Goal: Transaction & Acquisition: Purchase product/service

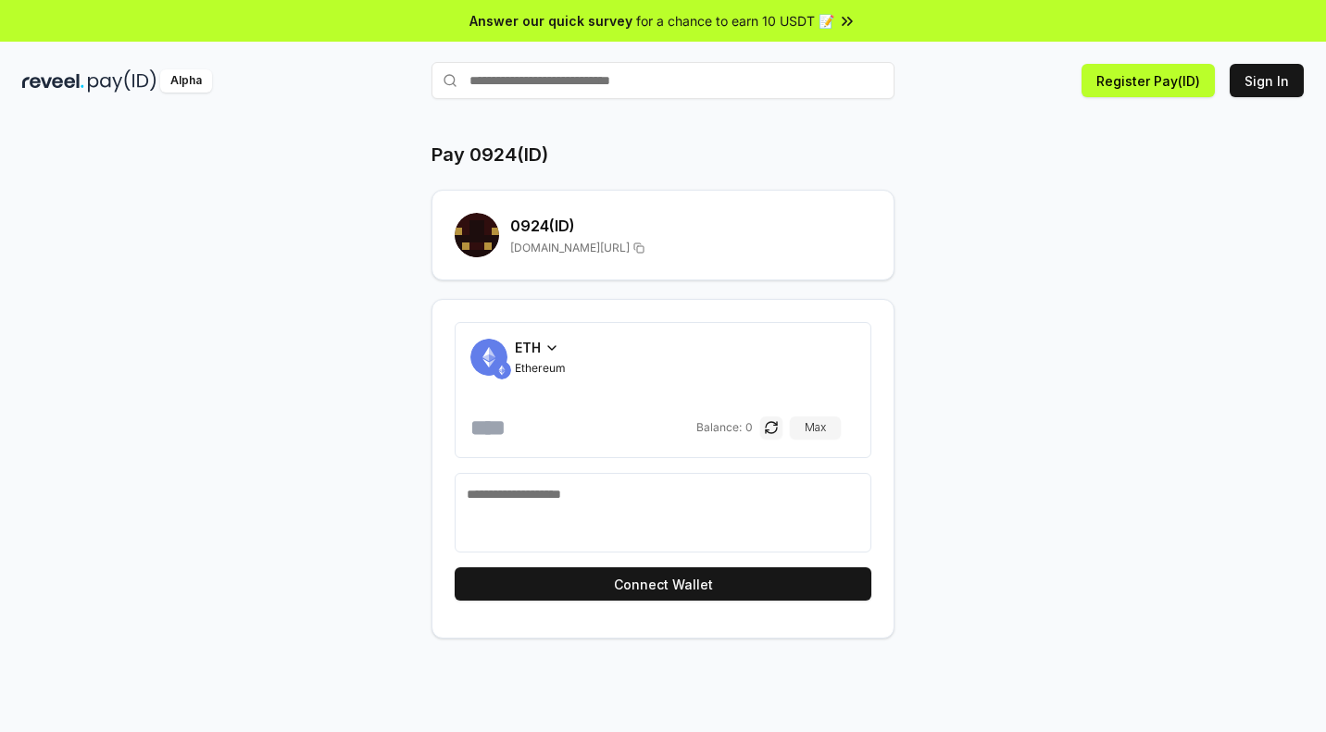
click at [1023, 329] on div "Pay 0924(ID) 0924 (ID) reveel.id/pay/0924 ETH Ethereum Balance: 0 Max Connect W…" at bounding box center [662, 390] width 1111 height 497
click at [1273, 86] on button "Sign In" at bounding box center [1267, 80] width 74 height 33
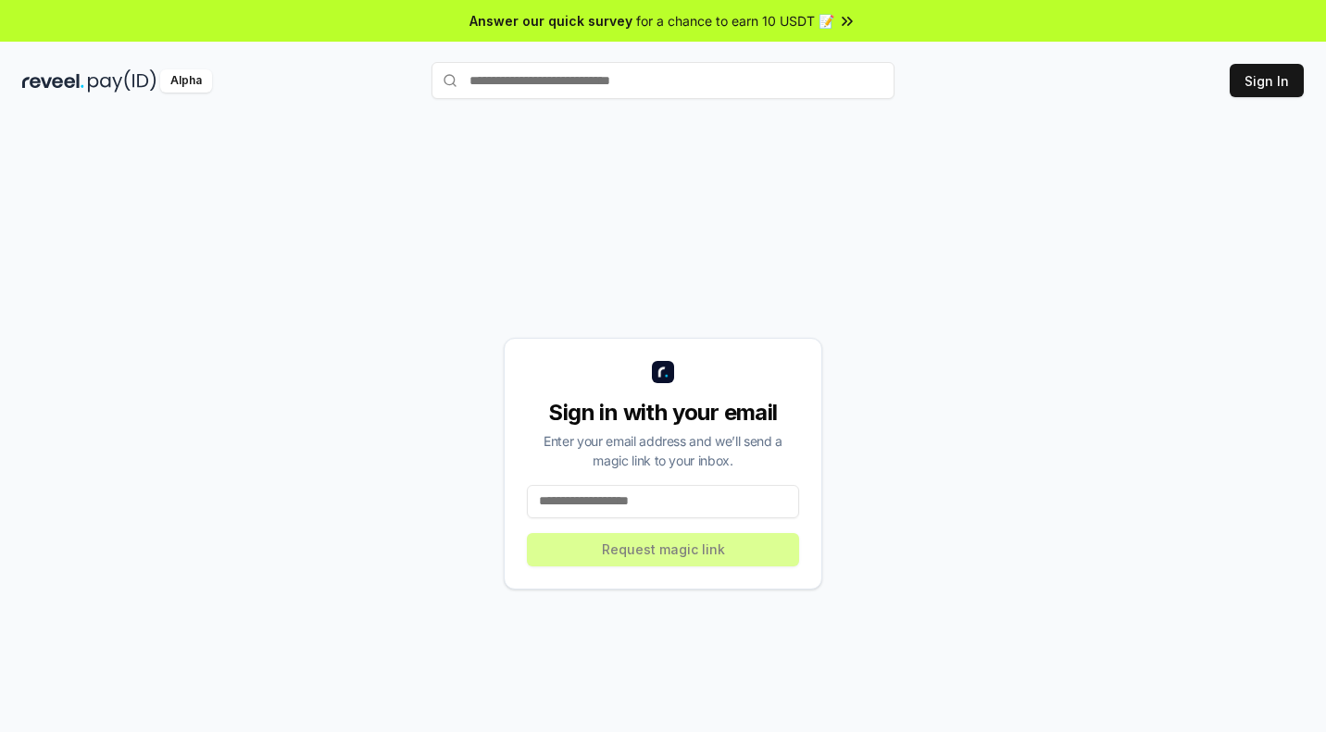
click at [708, 515] on input at bounding box center [663, 501] width 272 height 33
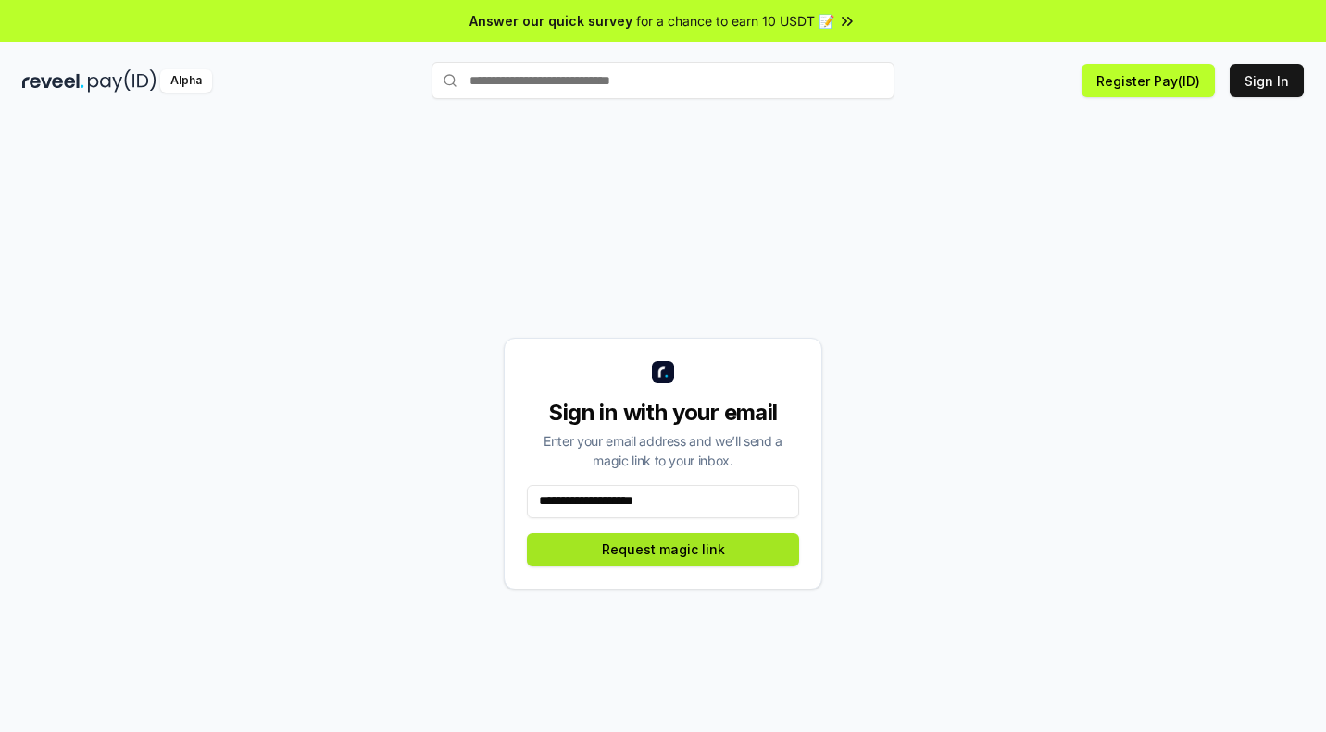
type input "**********"
click at [707, 565] on button "Request magic link" at bounding box center [663, 549] width 272 height 33
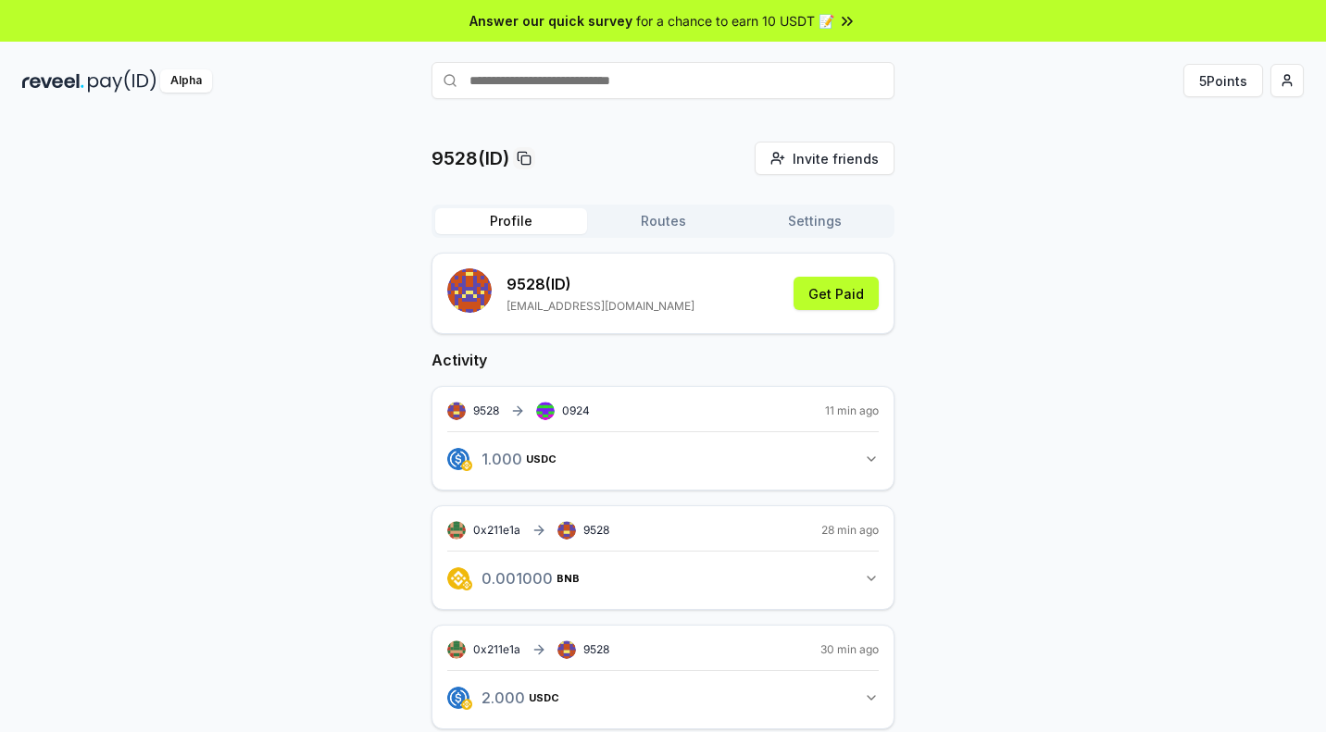
click at [696, 90] on input "text" at bounding box center [662, 80] width 463 height 37
type input "****"
click at [870, 125] on span "Pay" at bounding box center [868, 117] width 35 height 28
click at [1292, 86] on html "Answer our quick survey for a chance to earn 10 USDT 📝 Alpha 5 Points 9528(ID) …" at bounding box center [663, 366] width 1326 height 732
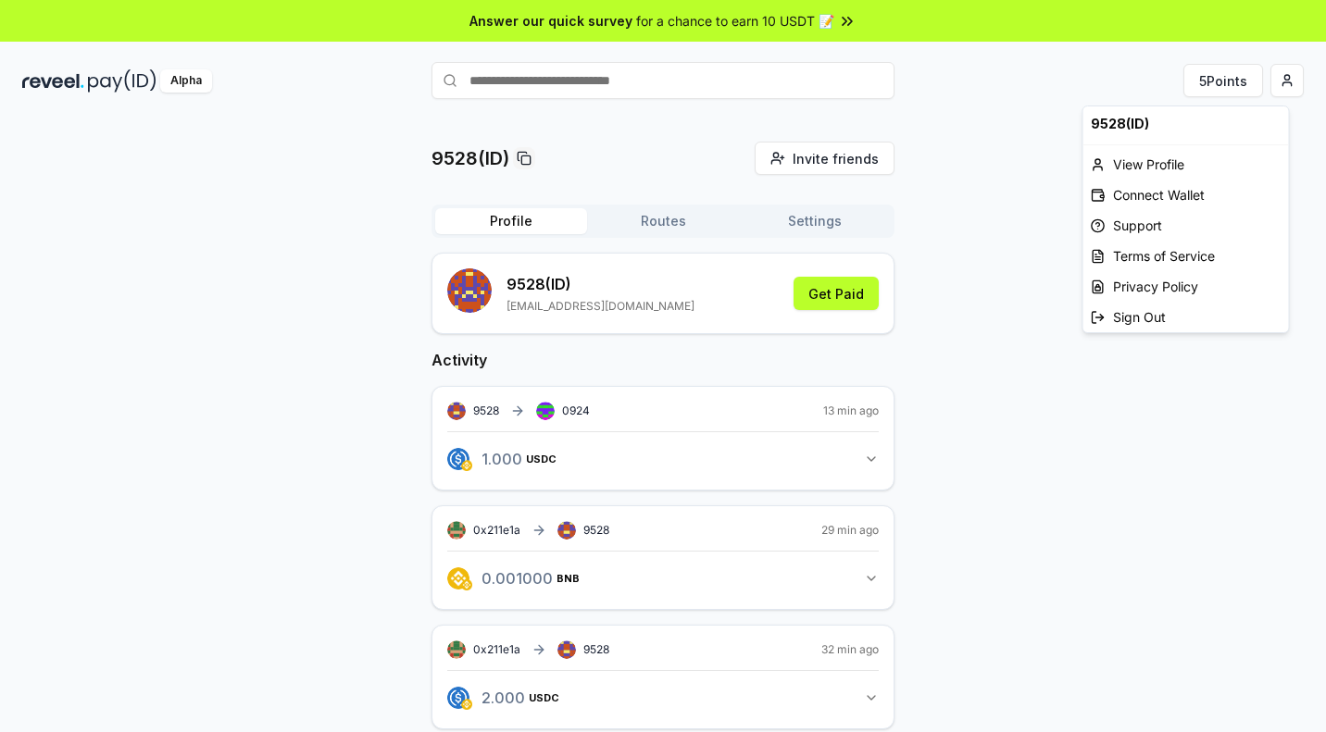
click at [1043, 439] on html "Answer our quick survey for a chance to earn 10 USDT 📝 Alpha 5 Points 9528(ID) …" at bounding box center [663, 366] width 1326 height 732
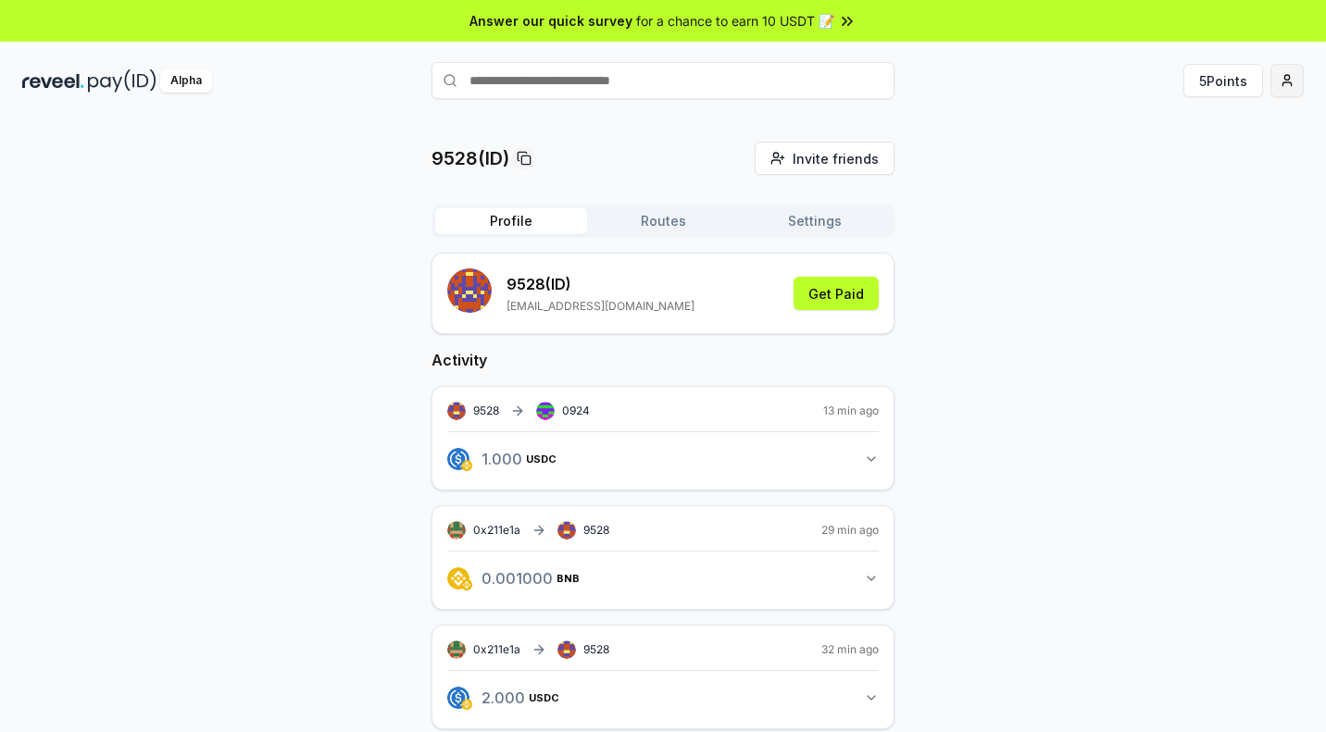
click at [1294, 84] on html "Answer our quick survey for a chance to earn 10 USDT 📝 Alpha 5 Points 9528(ID) …" at bounding box center [663, 366] width 1326 height 732
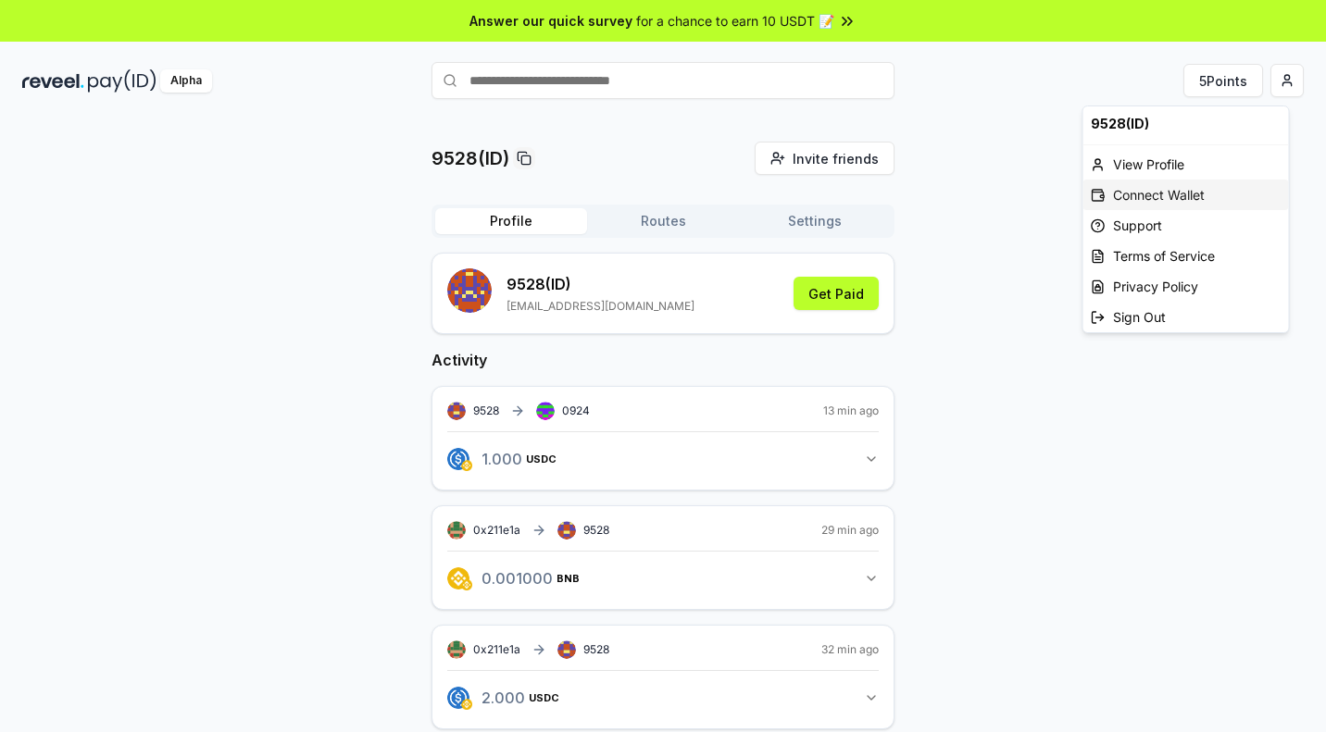
click at [1184, 199] on div "Connect Wallet" at bounding box center [1186, 195] width 206 height 31
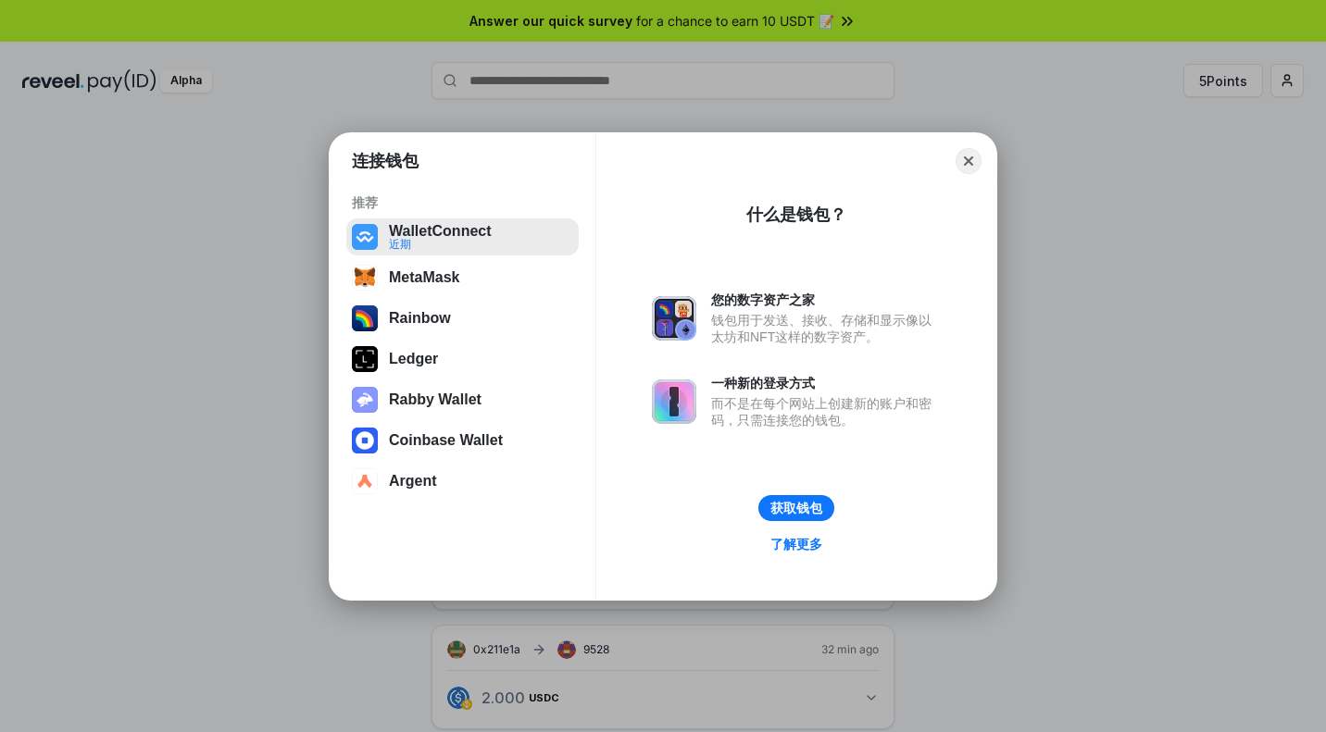
click at [500, 246] on button "WalletConnect 近期" at bounding box center [462, 237] width 232 height 37
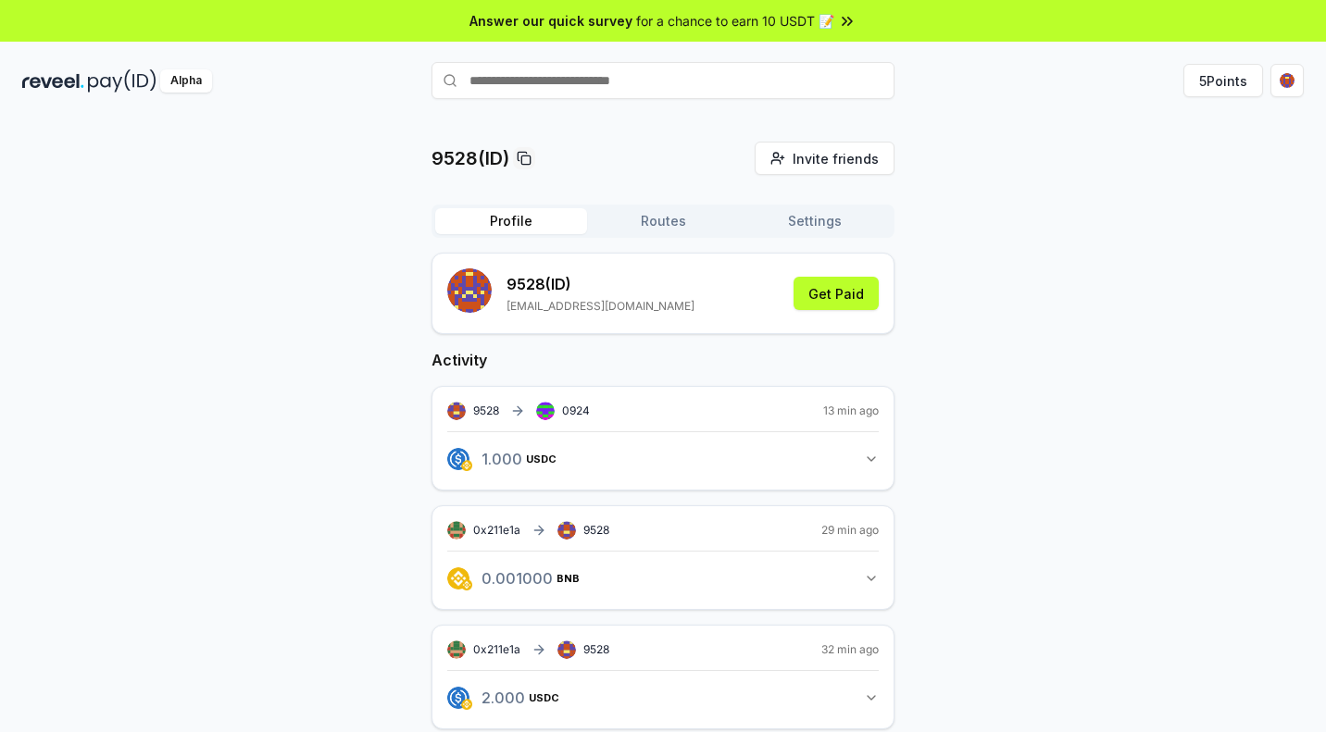
click at [679, 90] on input "text" at bounding box center [662, 80] width 463 height 37
type input "****"
click at [858, 123] on span "Pay" at bounding box center [868, 117] width 35 height 28
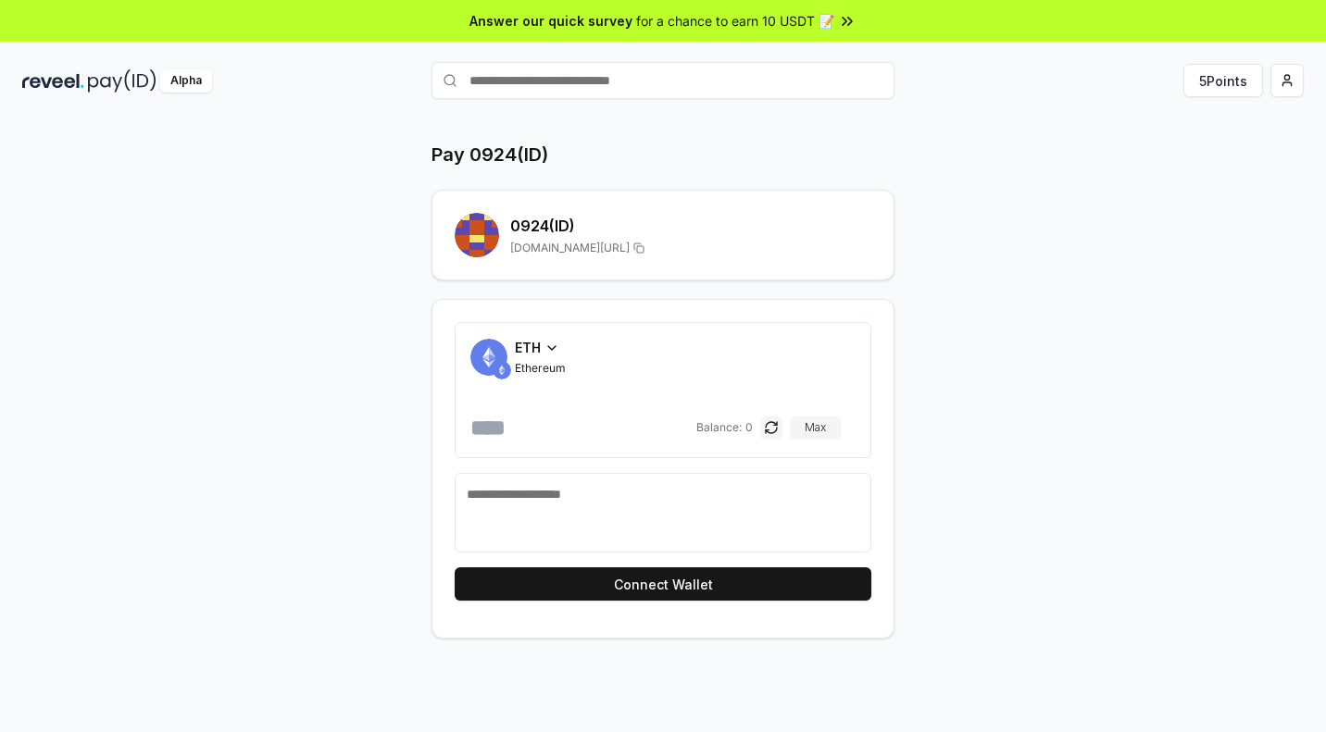
click at [559, 356] on icon at bounding box center [551, 348] width 15 height 15
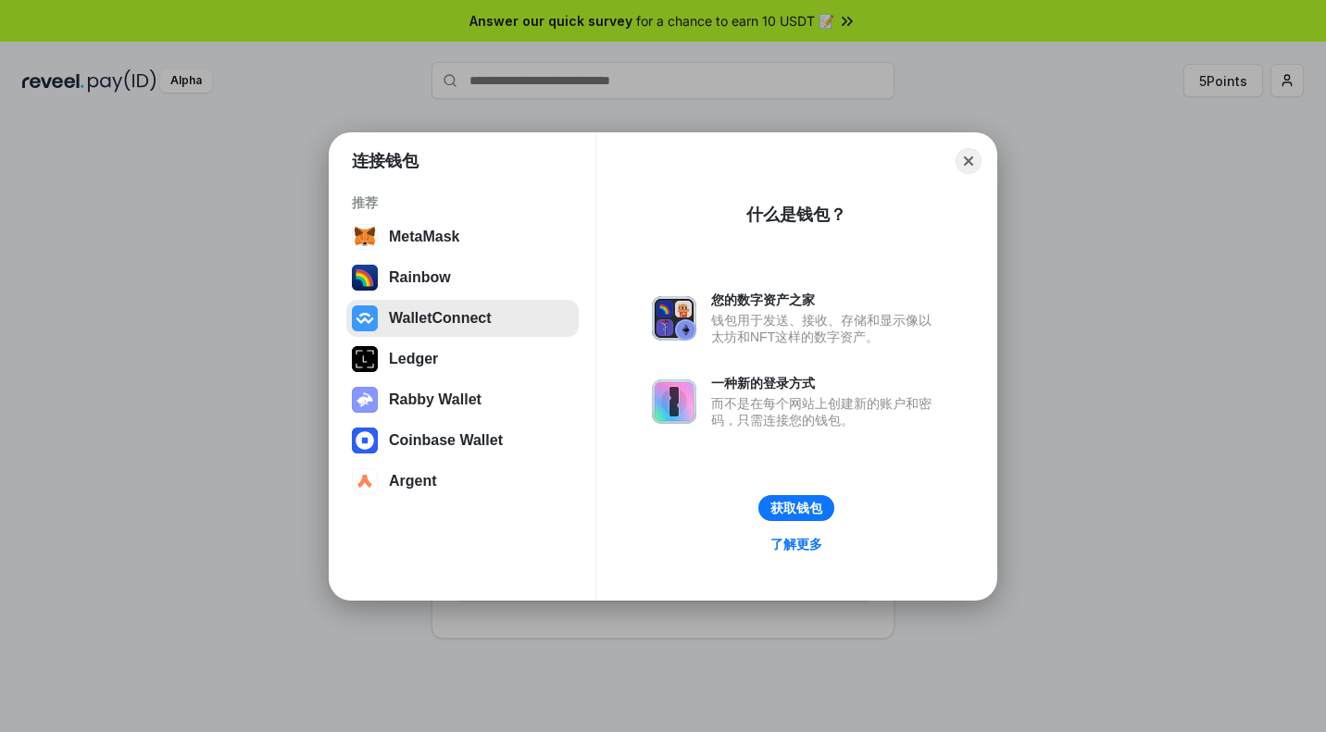
click at [513, 322] on button "WalletConnect" at bounding box center [462, 318] width 232 height 37
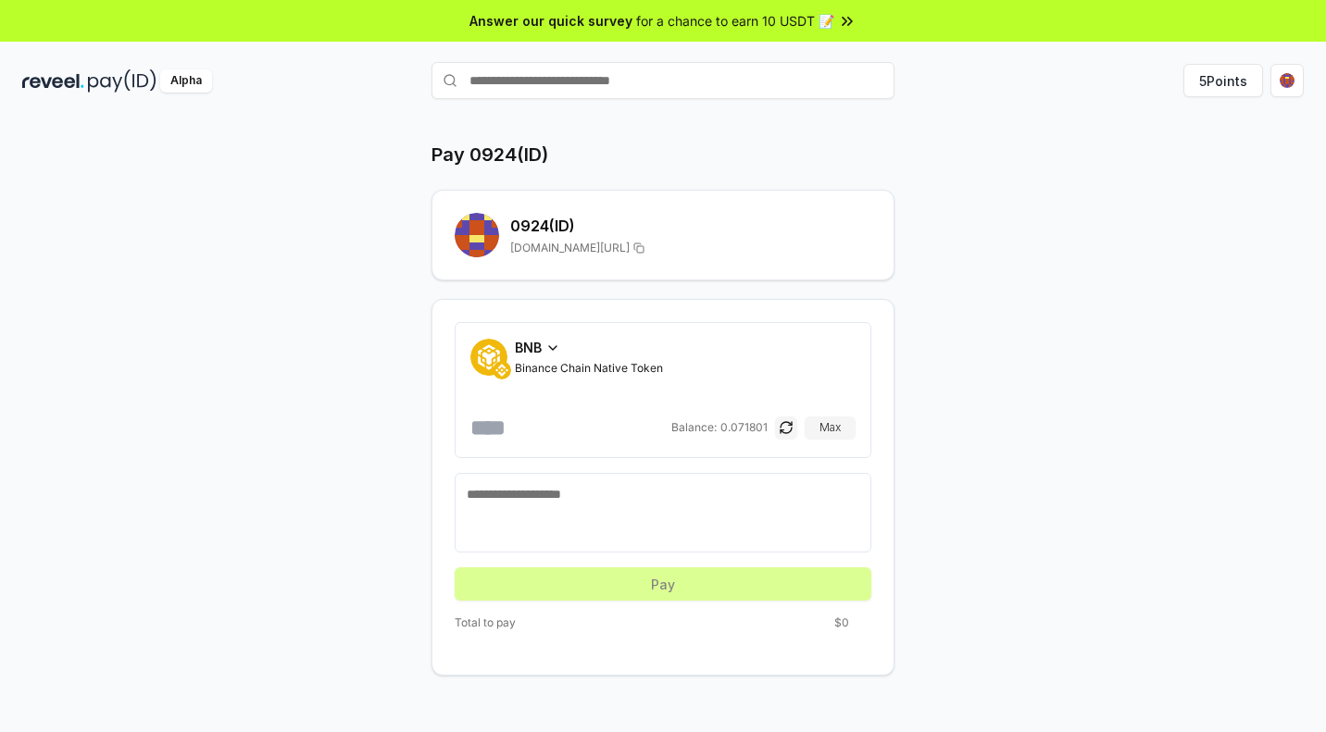
click at [560, 356] on icon at bounding box center [552, 348] width 15 height 15
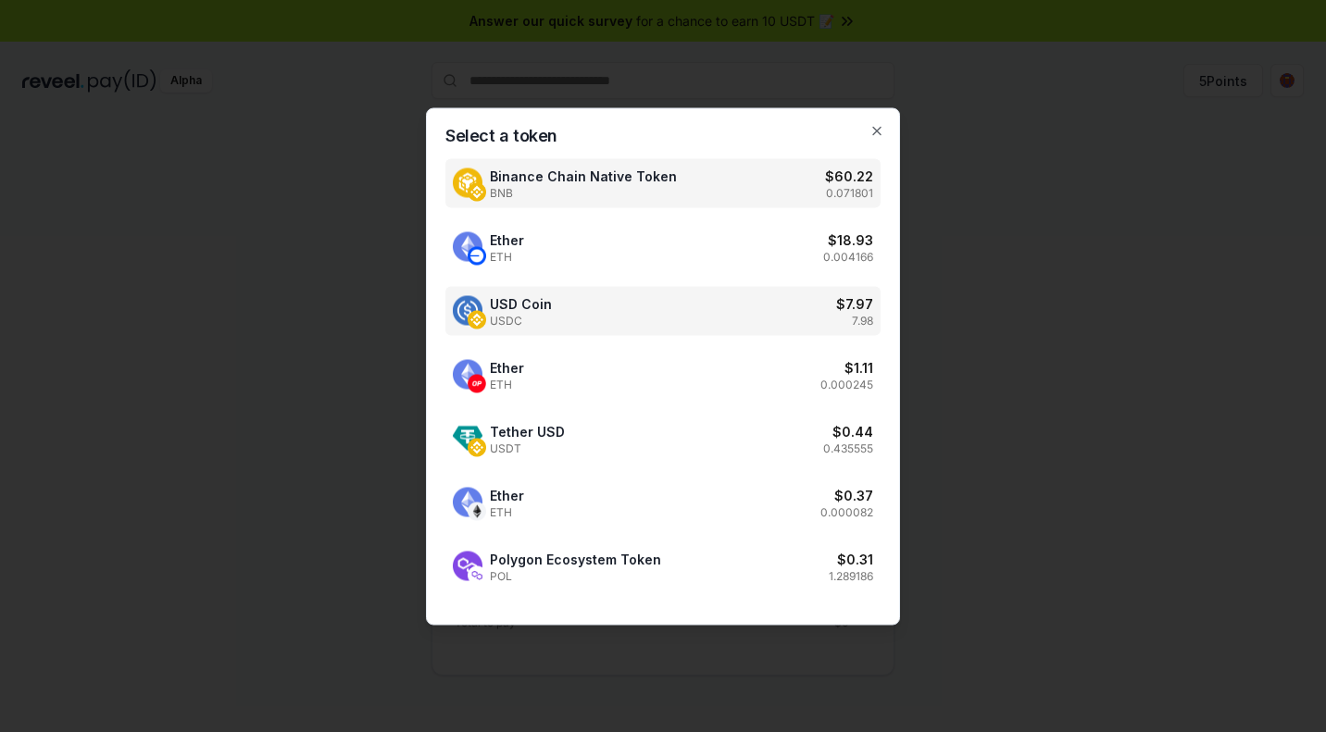
click at [630, 301] on div "USD Coin USDC $ 7.97 7.98" at bounding box center [662, 310] width 435 height 49
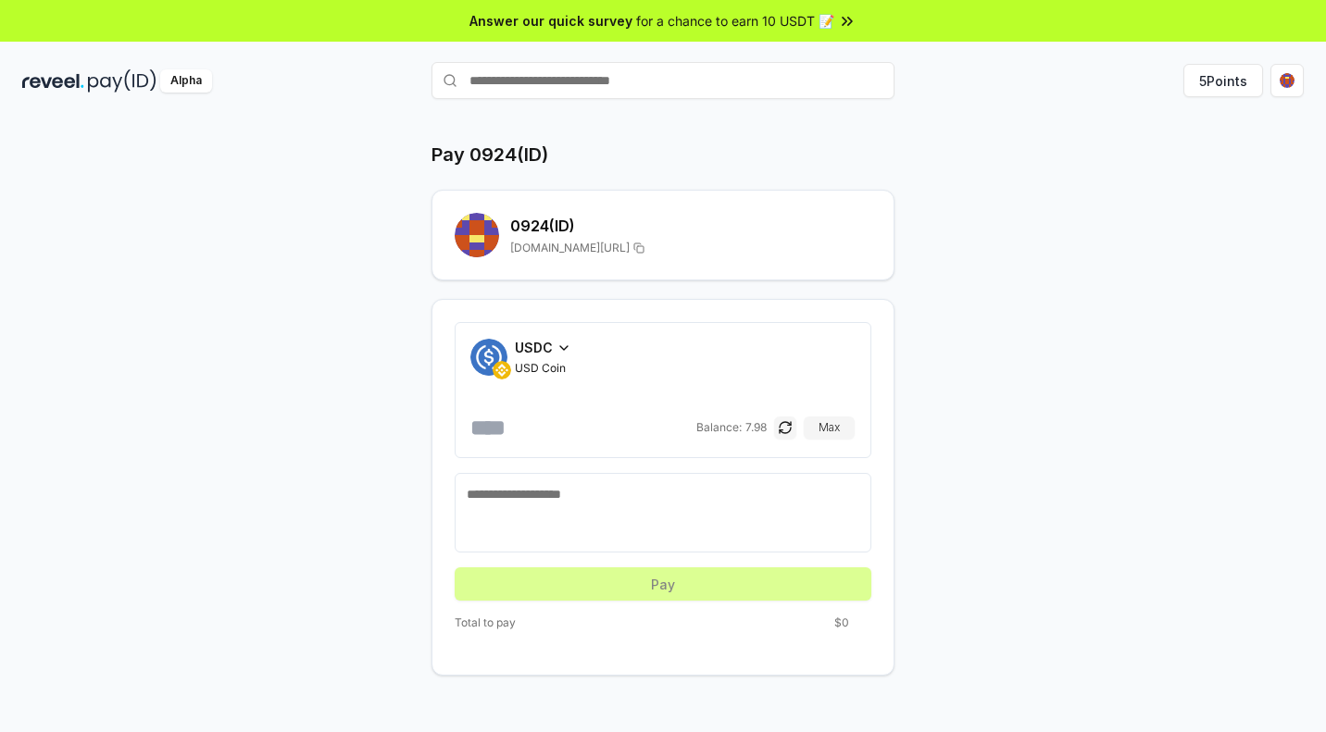
click at [545, 443] on input "number" at bounding box center [581, 428] width 222 height 30
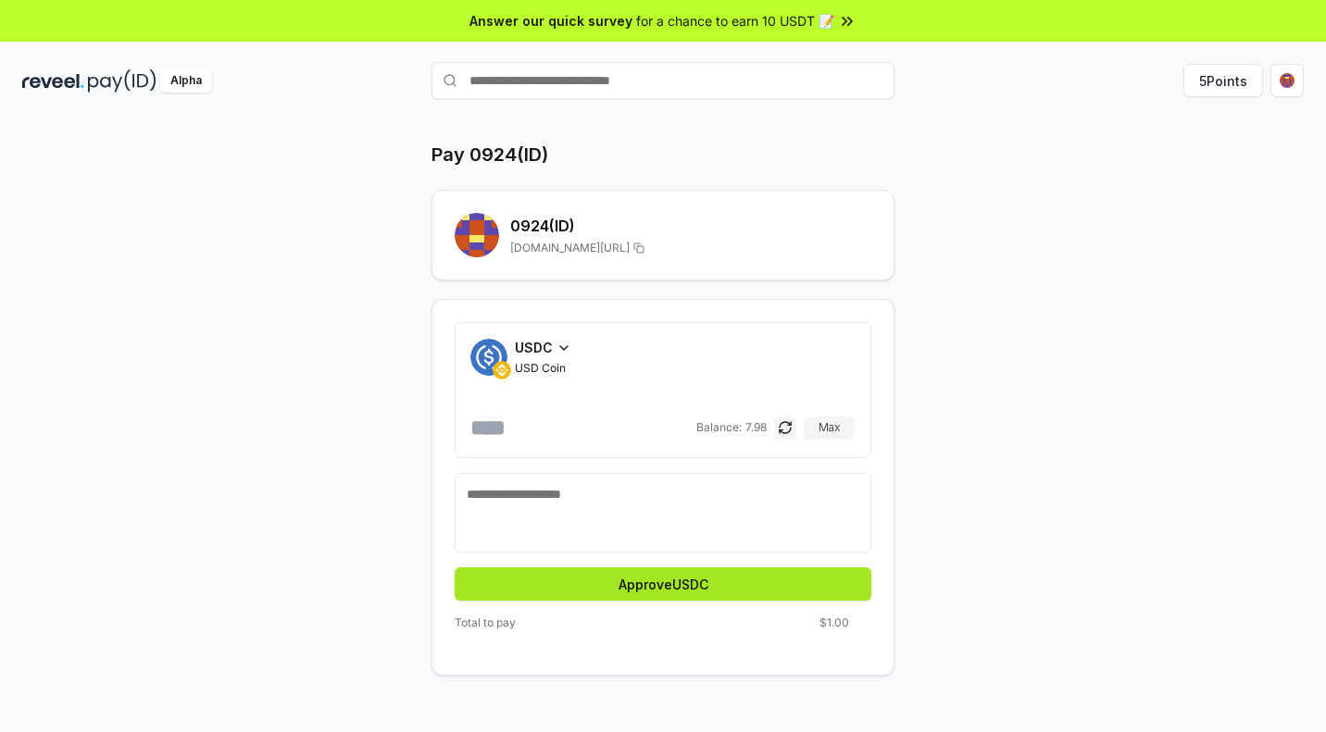
type input "*"
click at [705, 601] on button "Approve USDC" at bounding box center [663, 584] width 417 height 33
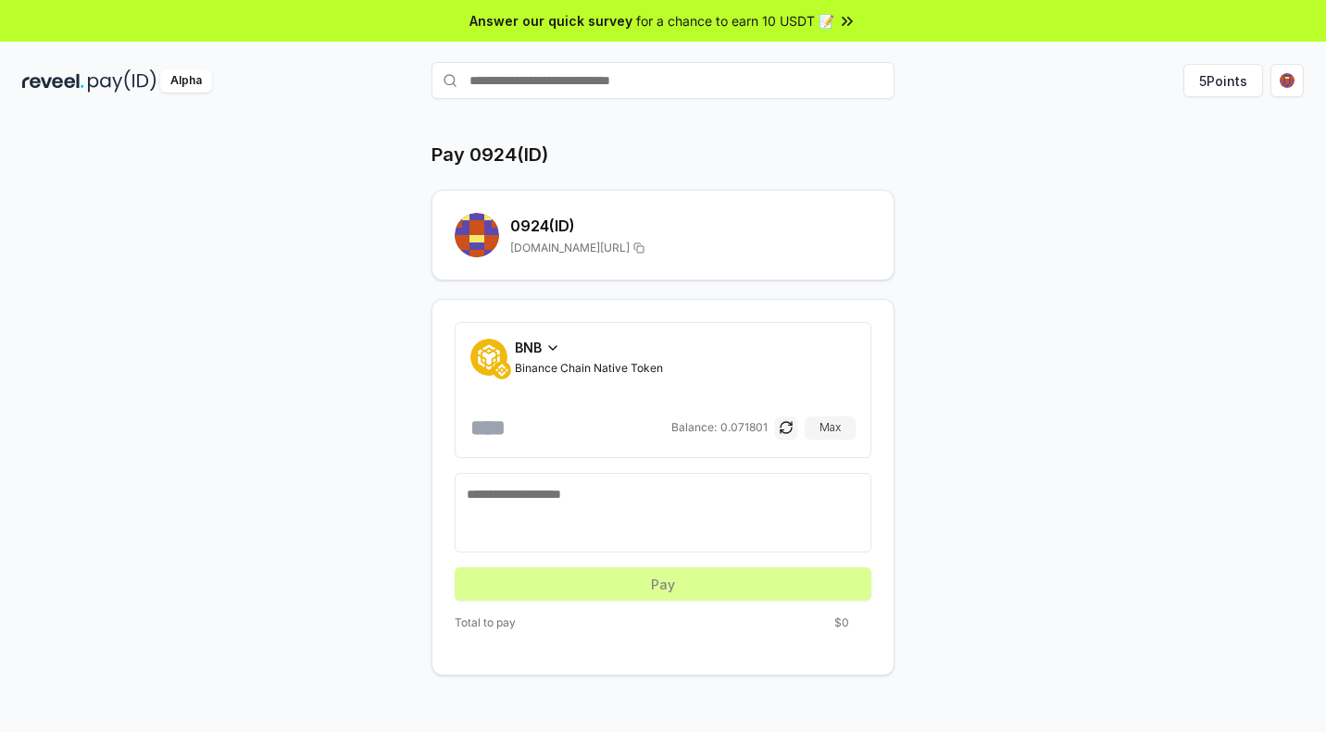
click at [560, 356] on icon at bounding box center [552, 348] width 15 height 15
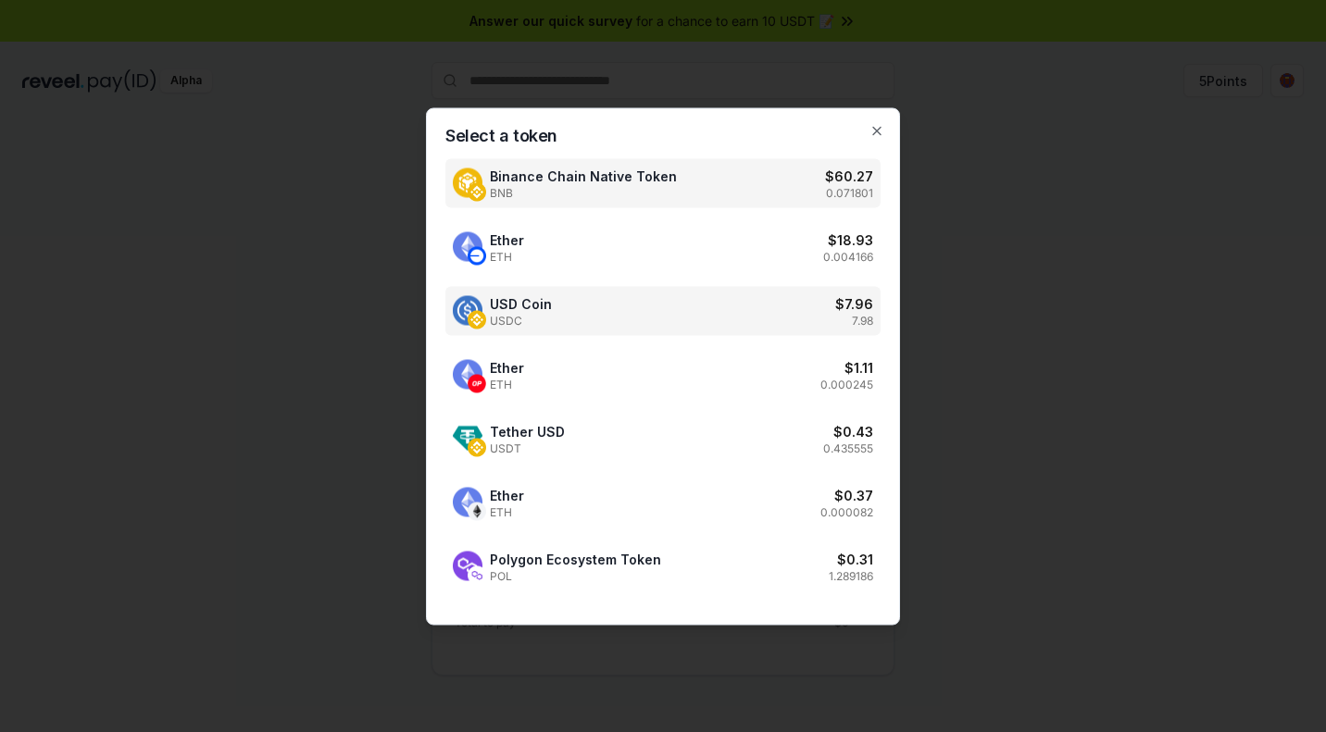
click at [565, 302] on div "USD Coin USDC $ 7.96 7.98" at bounding box center [662, 310] width 435 height 49
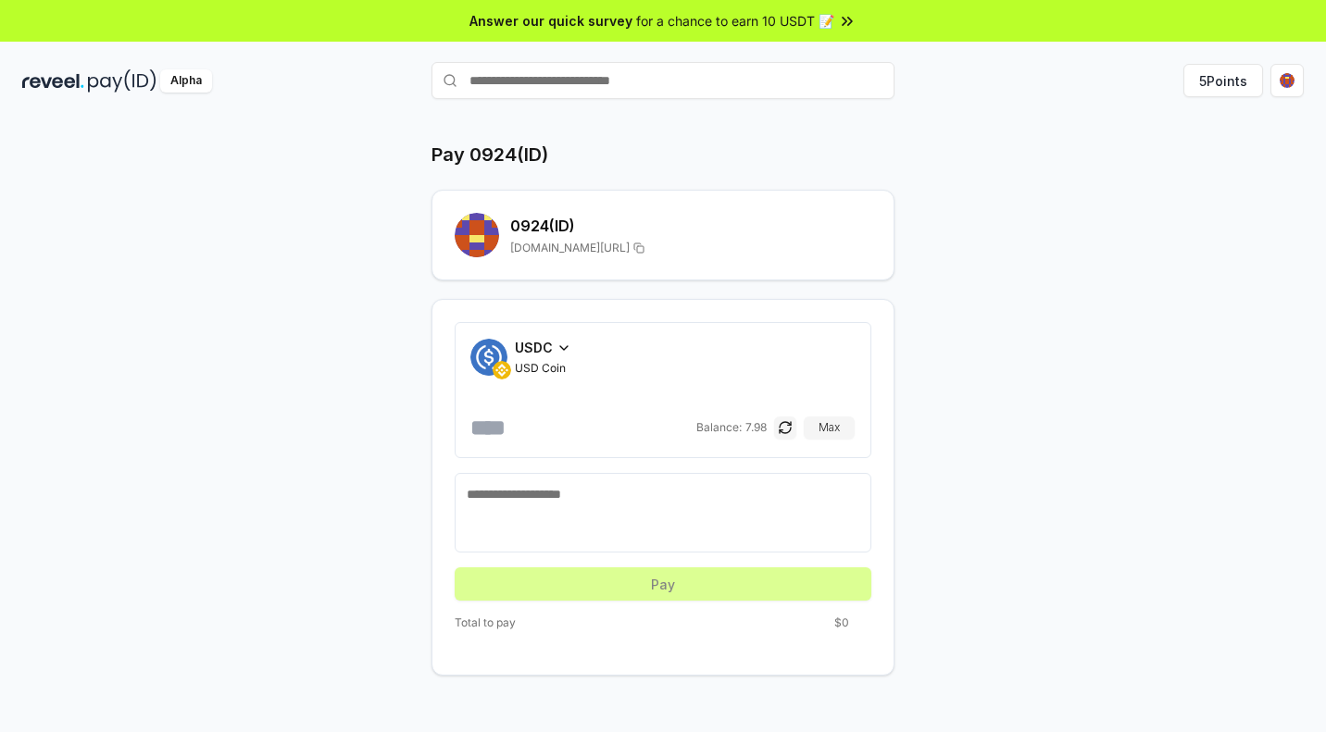
click at [568, 443] on input "number" at bounding box center [581, 428] width 222 height 30
type input "*"
click at [944, 447] on div "Pay 0924(ID) 0924 (ID) [DOMAIN_NAME][URL] USDC USD Coin * Balance: 7.98 Max Tot…" at bounding box center [662, 409] width 1111 height 534
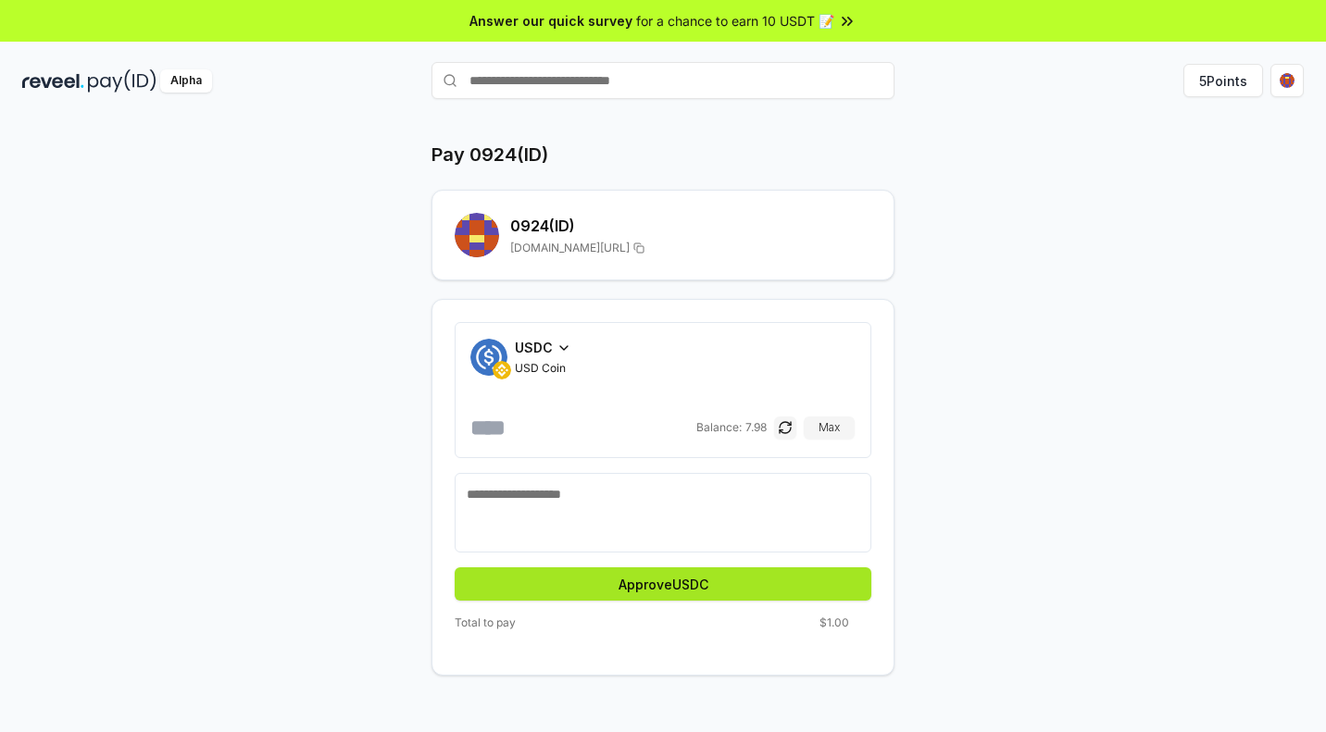
click at [722, 601] on button "Approve USDC" at bounding box center [663, 584] width 417 height 33
click at [683, 601] on button "Pay" at bounding box center [663, 584] width 417 height 33
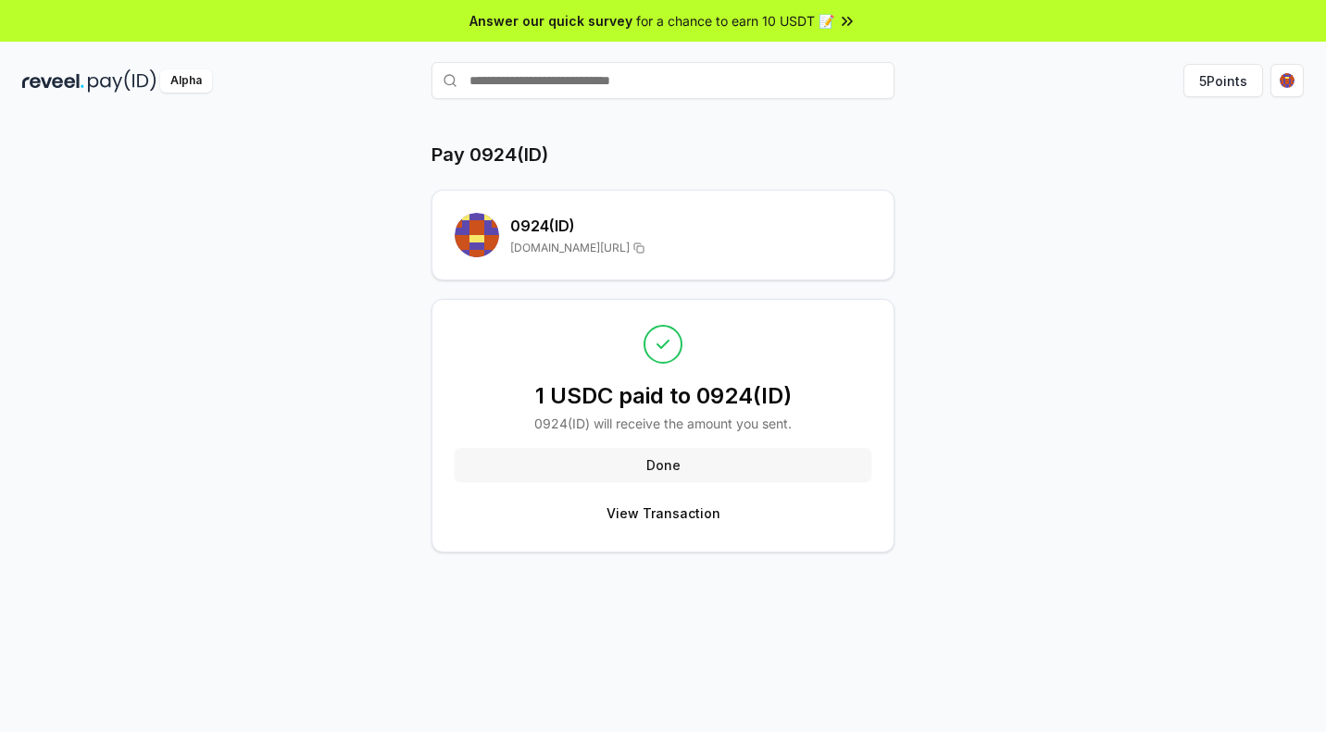
click at [778, 481] on button "Done" at bounding box center [663, 464] width 417 height 33
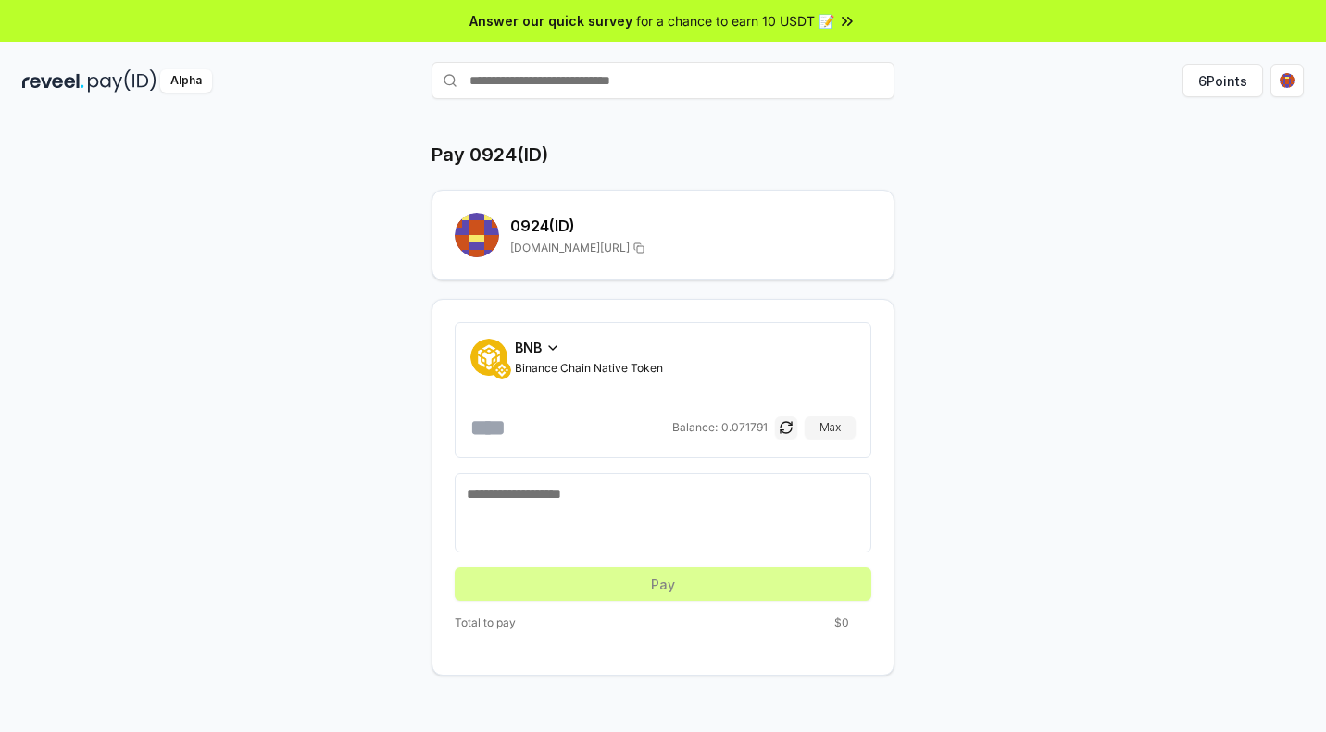
click at [855, 30] on icon at bounding box center [847, 21] width 19 height 19
click at [1294, 86] on html "Answer our quick survey for a chance to earn 10 USDT 📝 Alpha 6 Points Pay 0924(…" at bounding box center [663, 366] width 1326 height 732
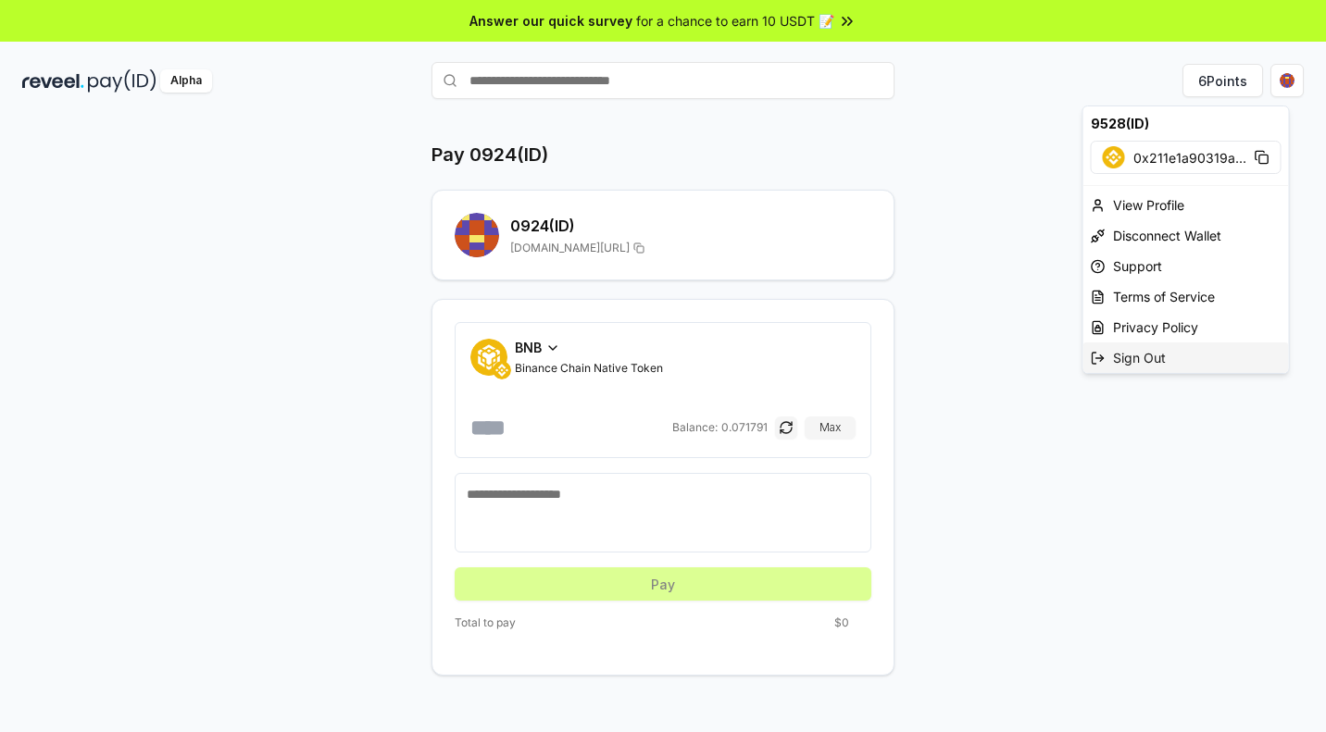
click at [1144, 373] on div "Sign Out" at bounding box center [1186, 358] width 206 height 31
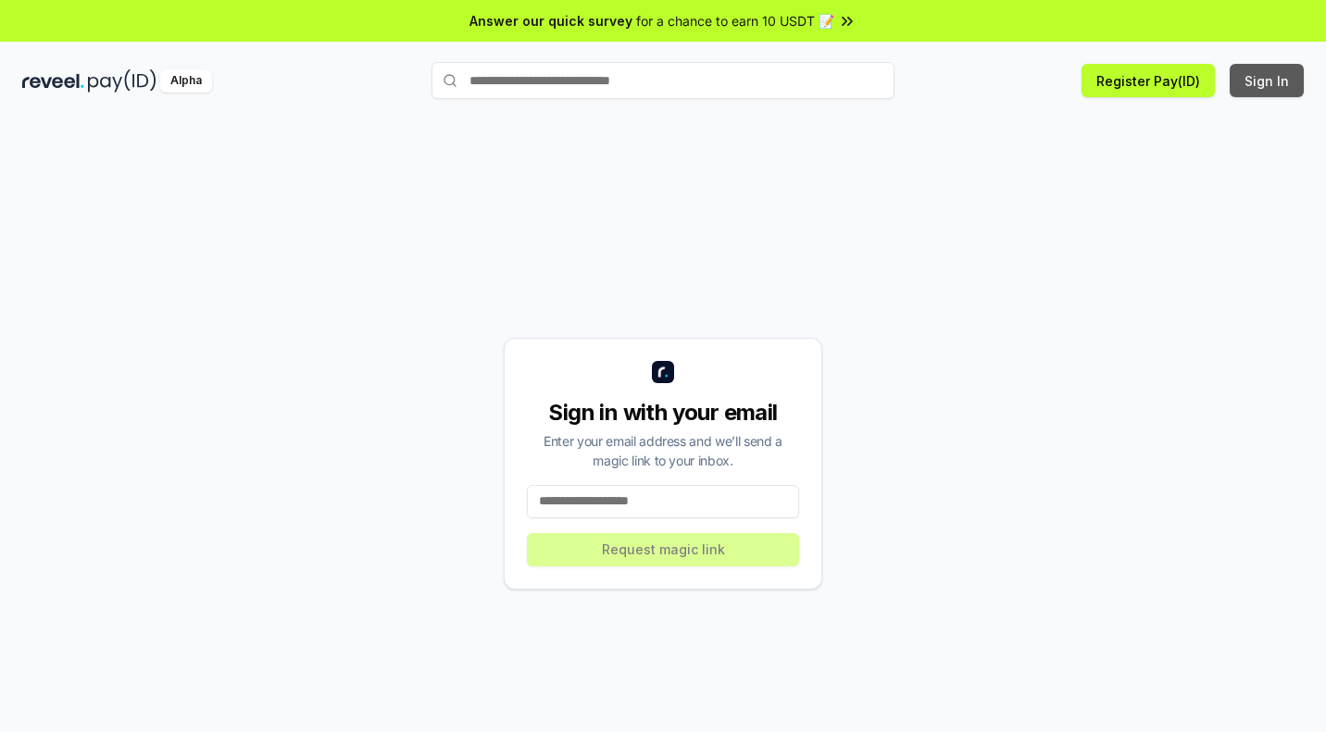
click at [1264, 94] on button "Sign In" at bounding box center [1267, 80] width 74 height 33
click at [646, 509] on input at bounding box center [663, 501] width 272 height 33
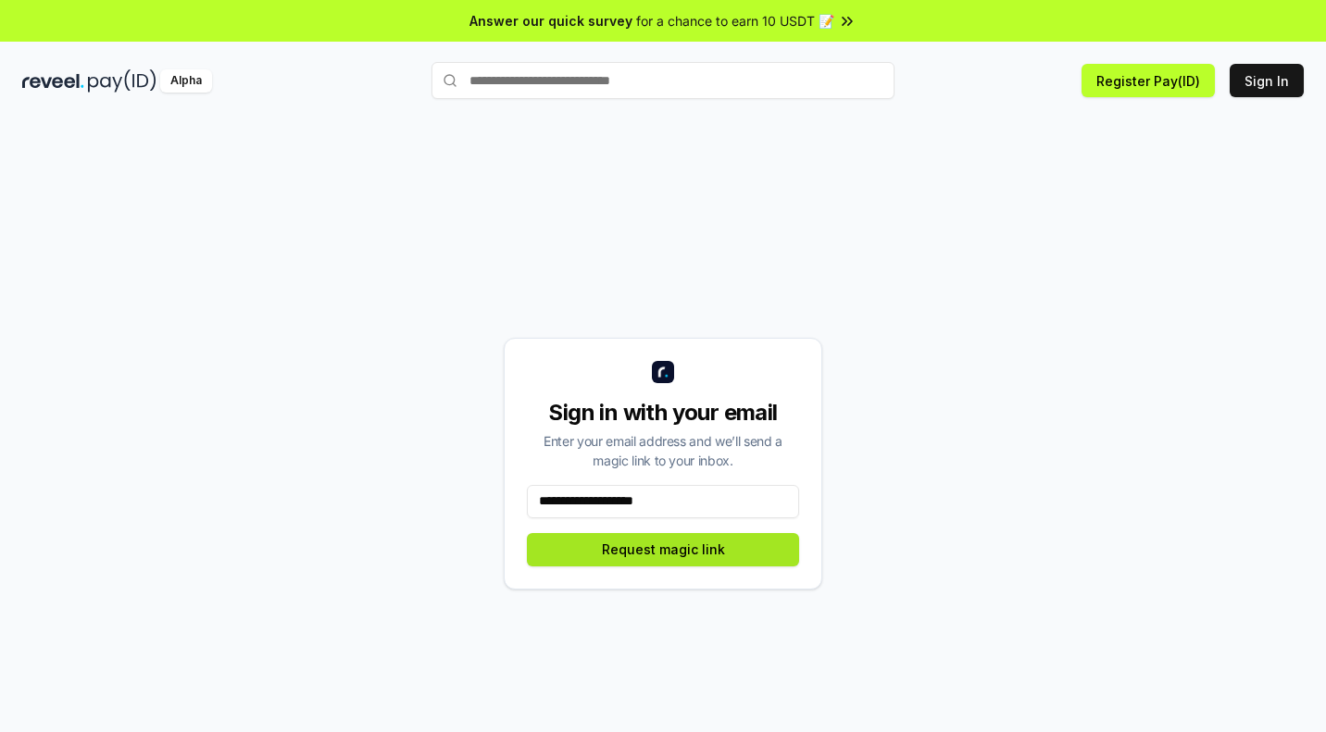
type input "**********"
click at [664, 567] on button "Request magic link" at bounding box center [663, 549] width 272 height 33
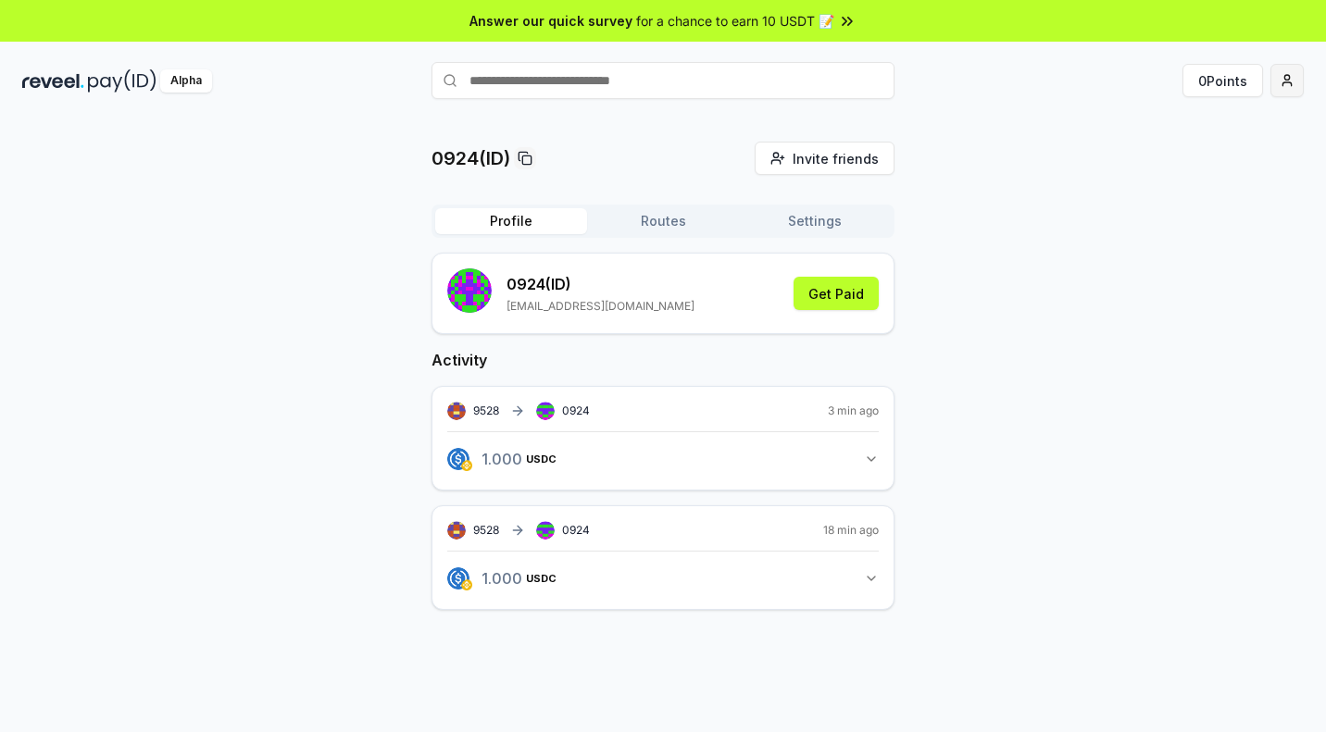
click at [1277, 94] on html "Answer our quick survey for a chance to earn 10 USDT 📝 Alpha 0 Points 0924(ID) …" at bounding box center [663, 366] width 1326 height 732
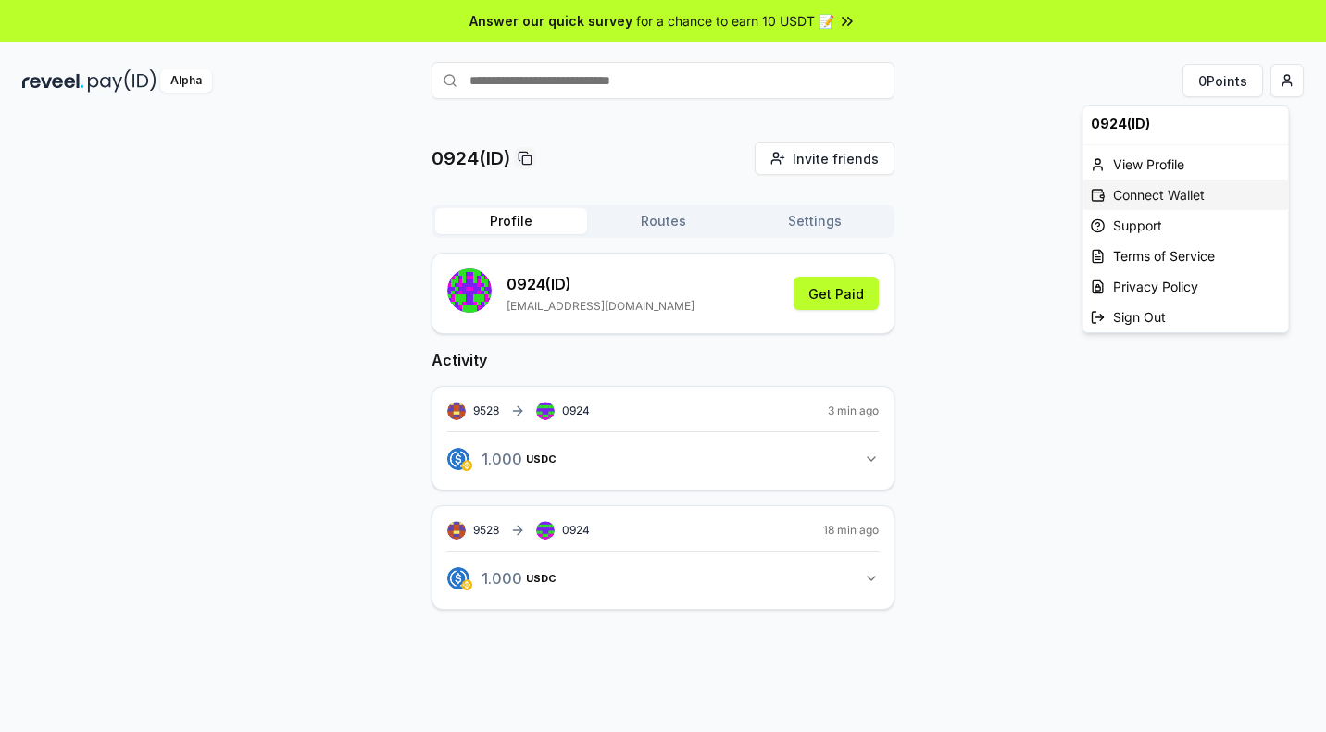
click at [1171, 207] on div "Connect Wallet" at bounding box center [1186, 195] width 206 height 31
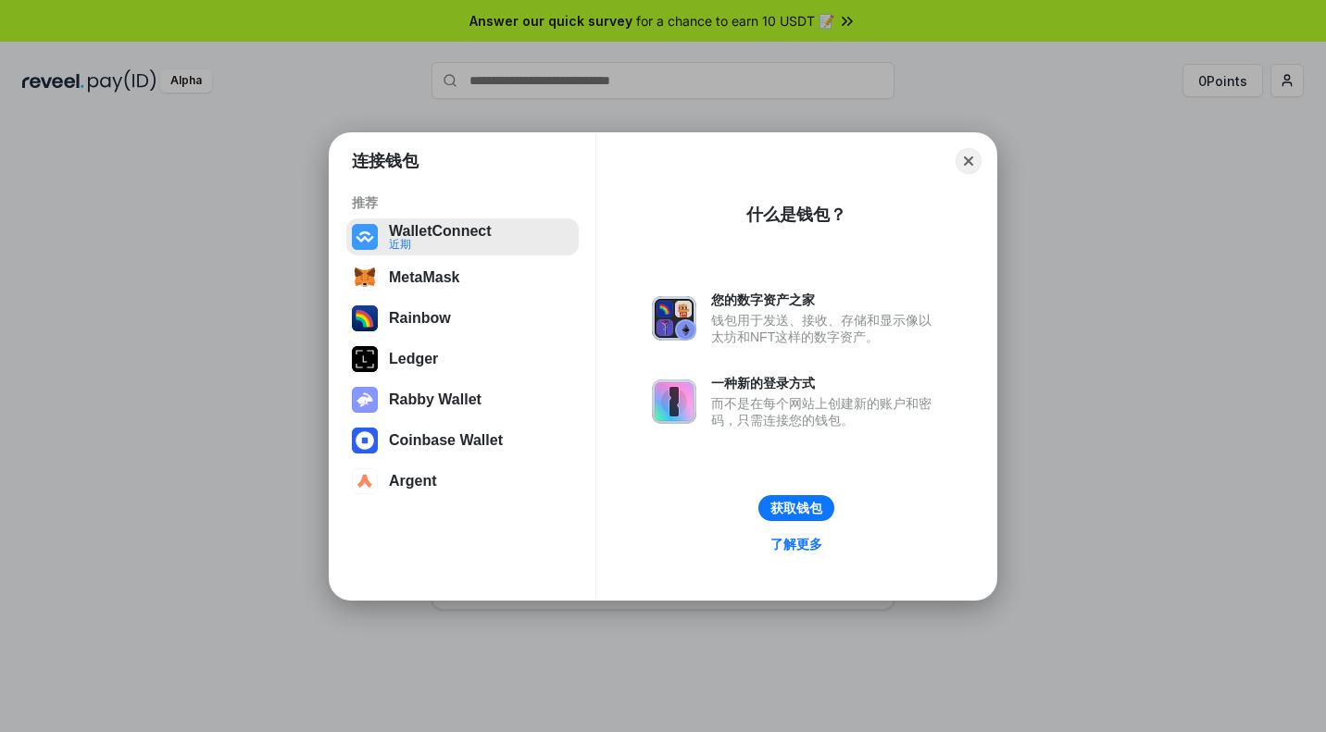
click at [511, 241] on button "WalletConnect 近期" at bounding box center [462, 237] width 232 height 37
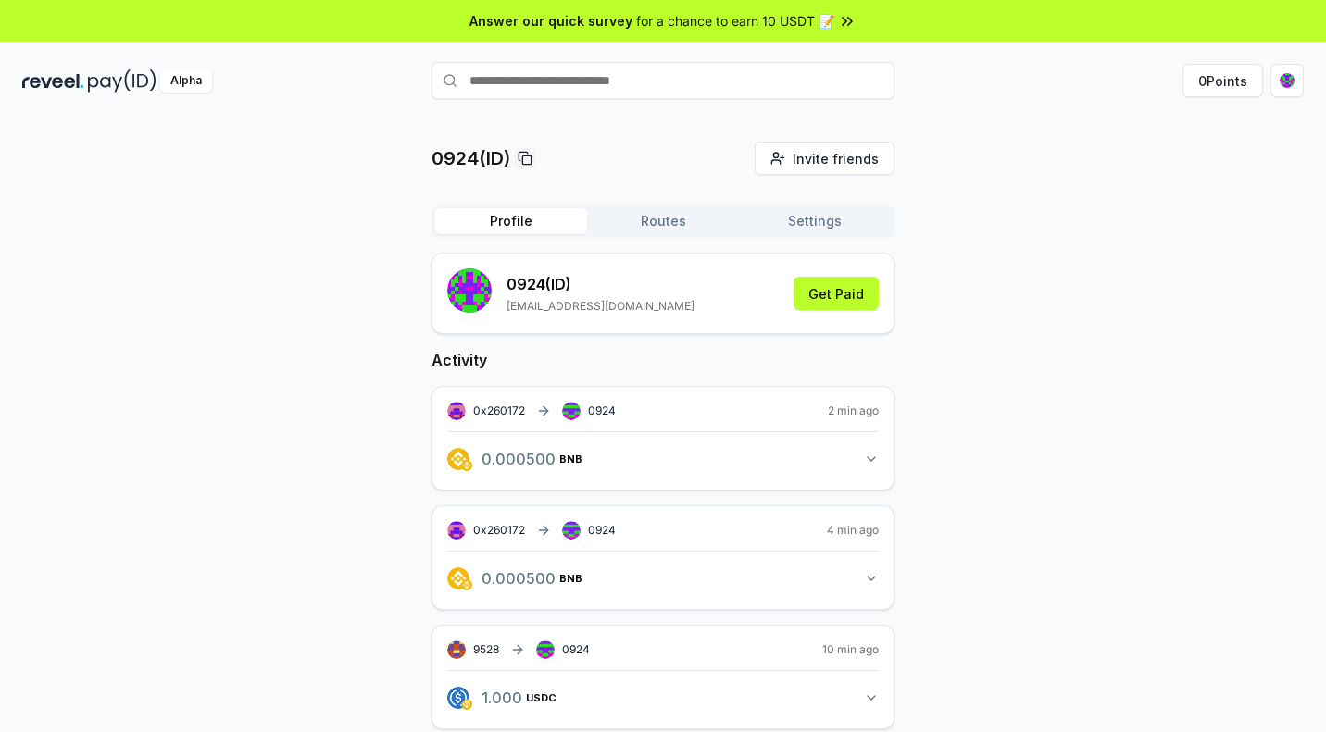
click at [692, 91] on input "text" at bounding box center [662, 80] width 463 height 37
type input "****"
click at [867, 119] on span "Pay" at bounding box center [868, 117] width 35 height 28
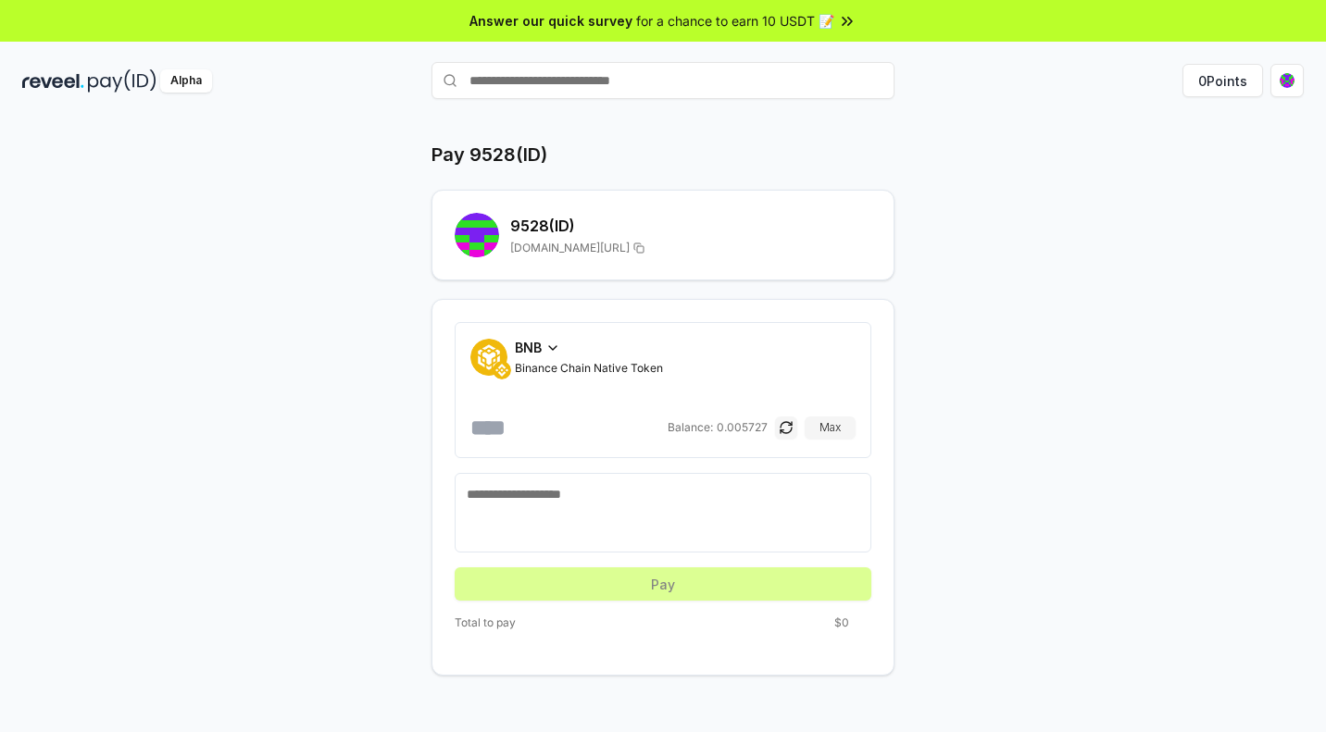
click at [560, 356] on icon at bounding box center [552, 348] width 15 height 15
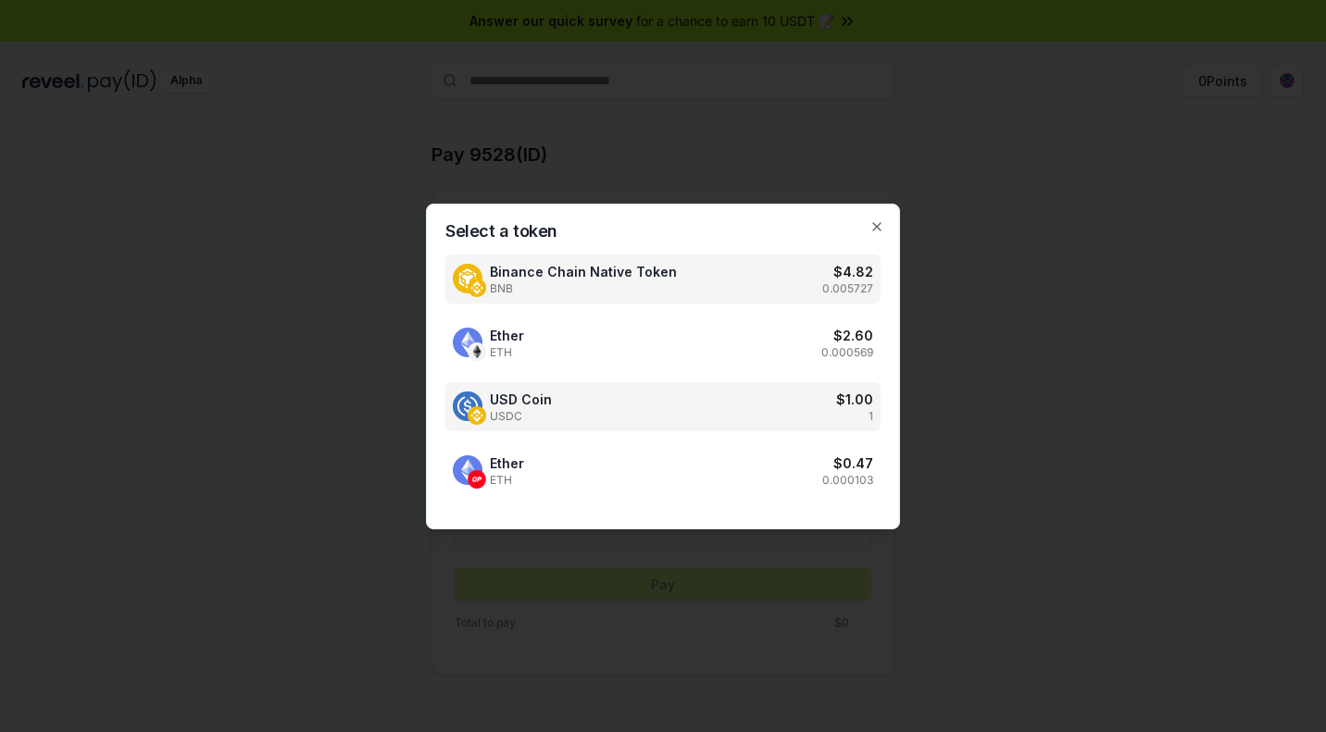
click at [558, 412] on div "USD Coin USDC $ 1.00 1" at bounding box center [662, 406] width 435 height 49
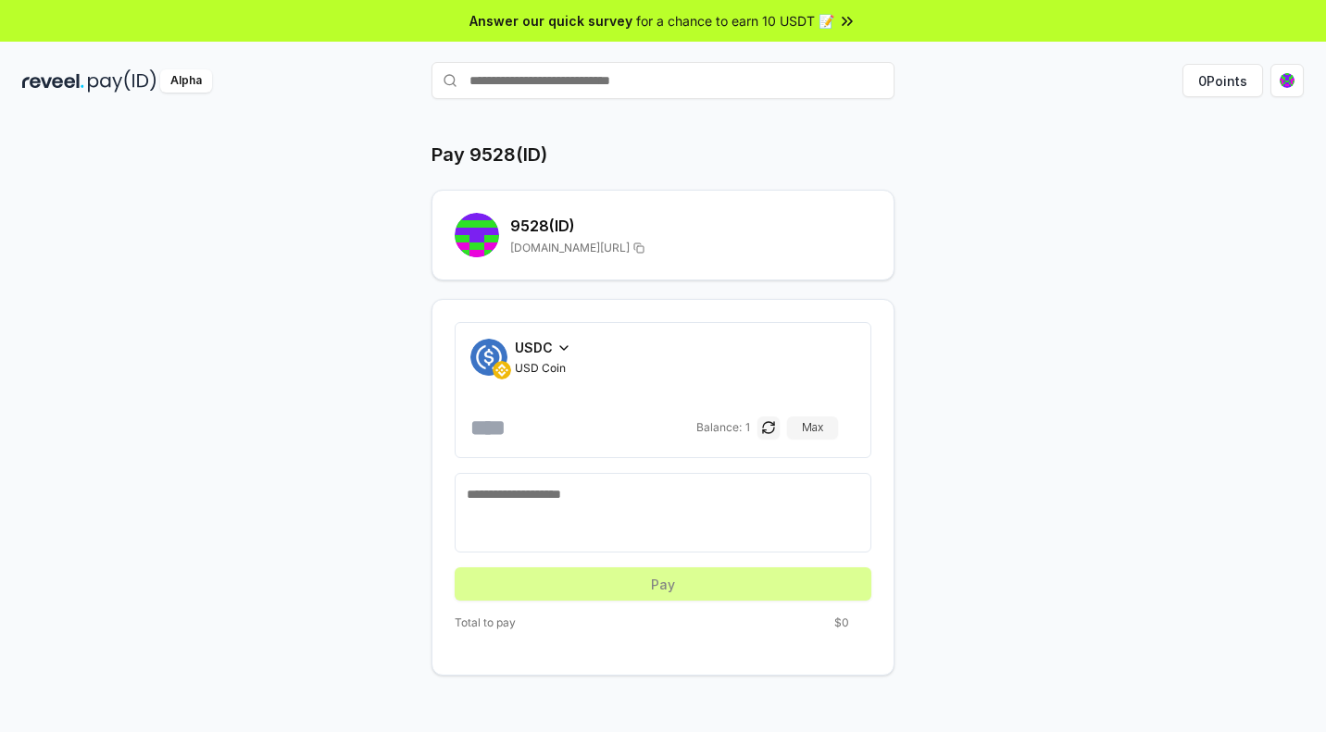
click at [567, 443] on input "number" at bounding box center [581, 428] width 222 height 30
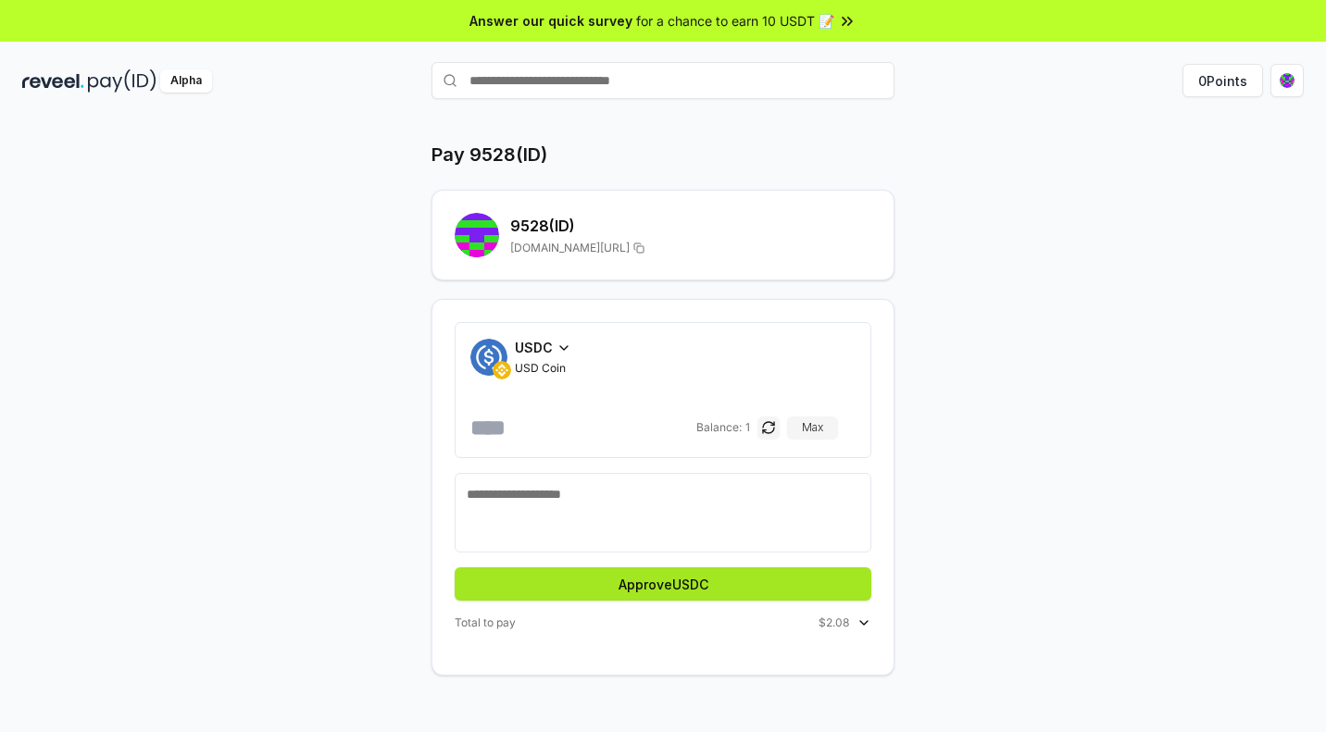
type input "*"
click at [700, 601] on button "Approve USDC" at bounding box center [663, 584] width 417 height 33
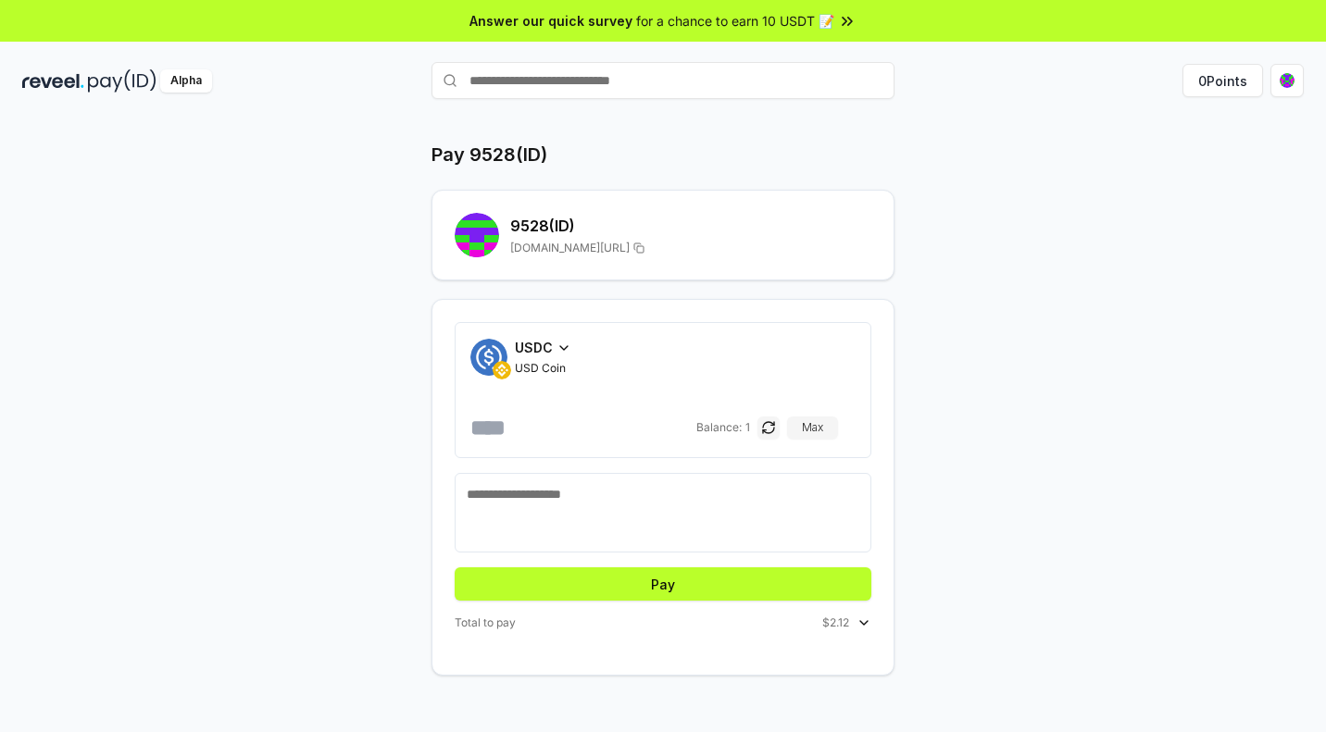
click at [700, 601] on button "Pay" at bounding box center [663, 584] width 417 height 33
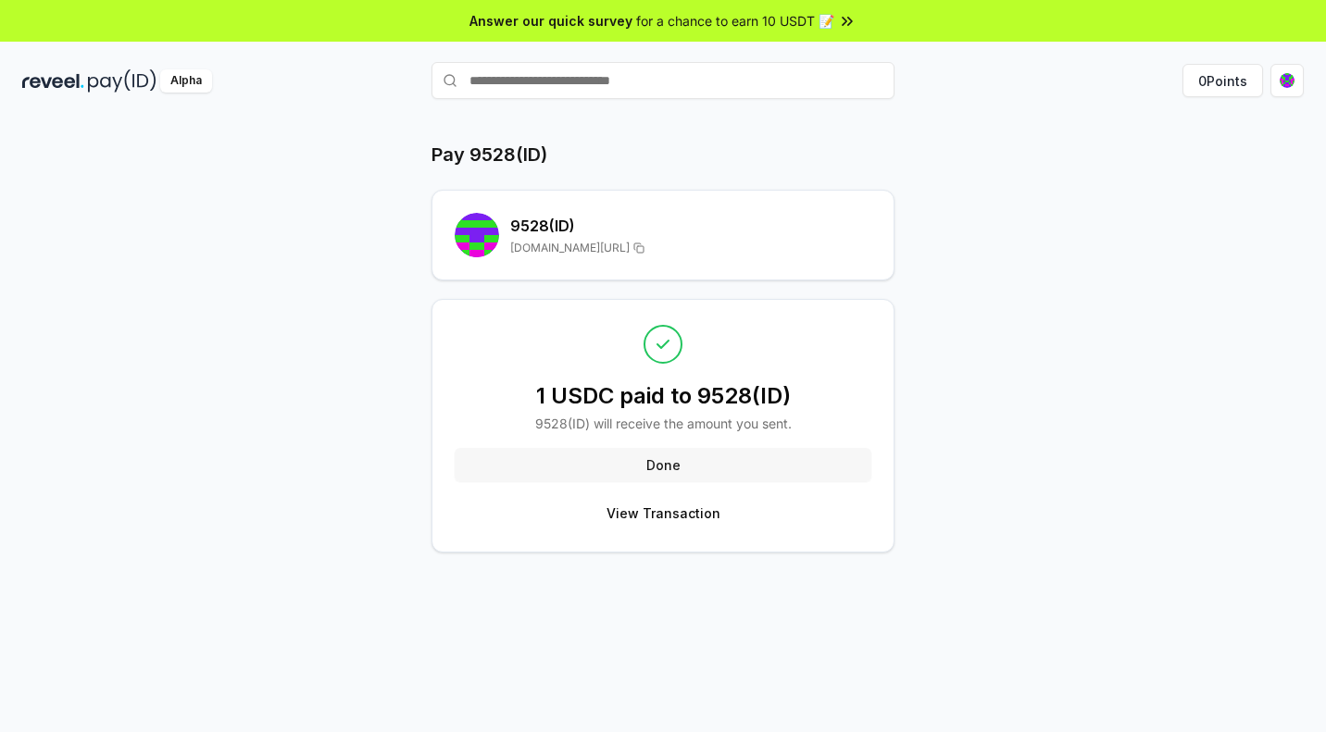
click at [739, 481] on button "Done" at bounding box center [663, 464] width 417 height 33
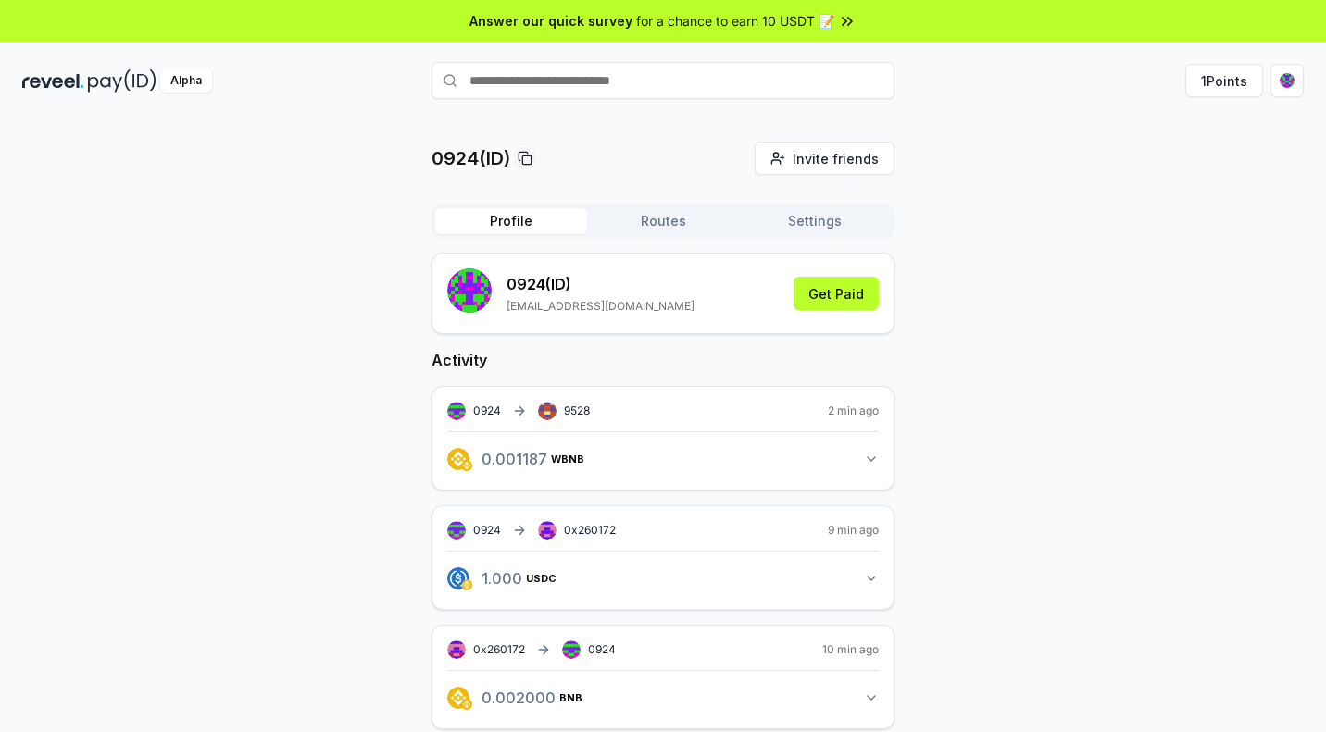
click at [811, 475] on button "0.001187 WBNB 0.00118726144788989 WBNB" at bounding box center [662, 458] width 431 height 31
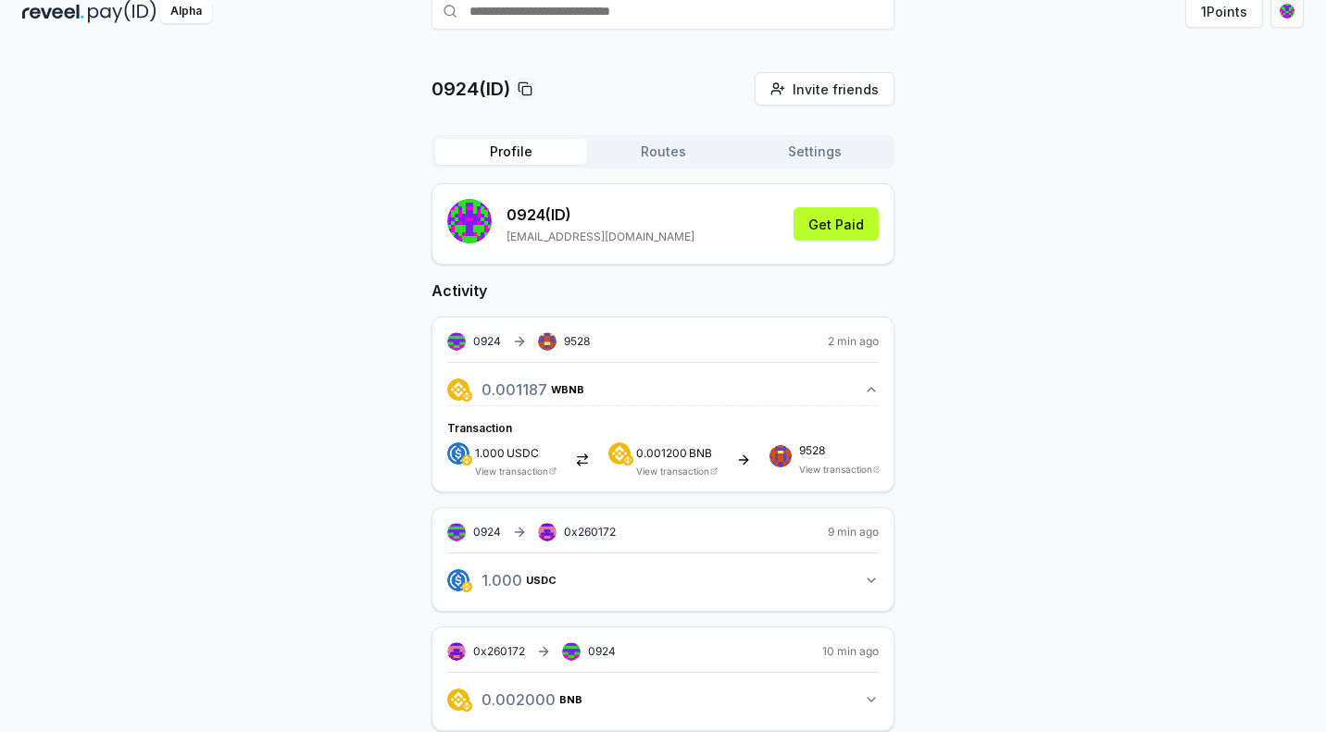
scroll to position [87, 0]
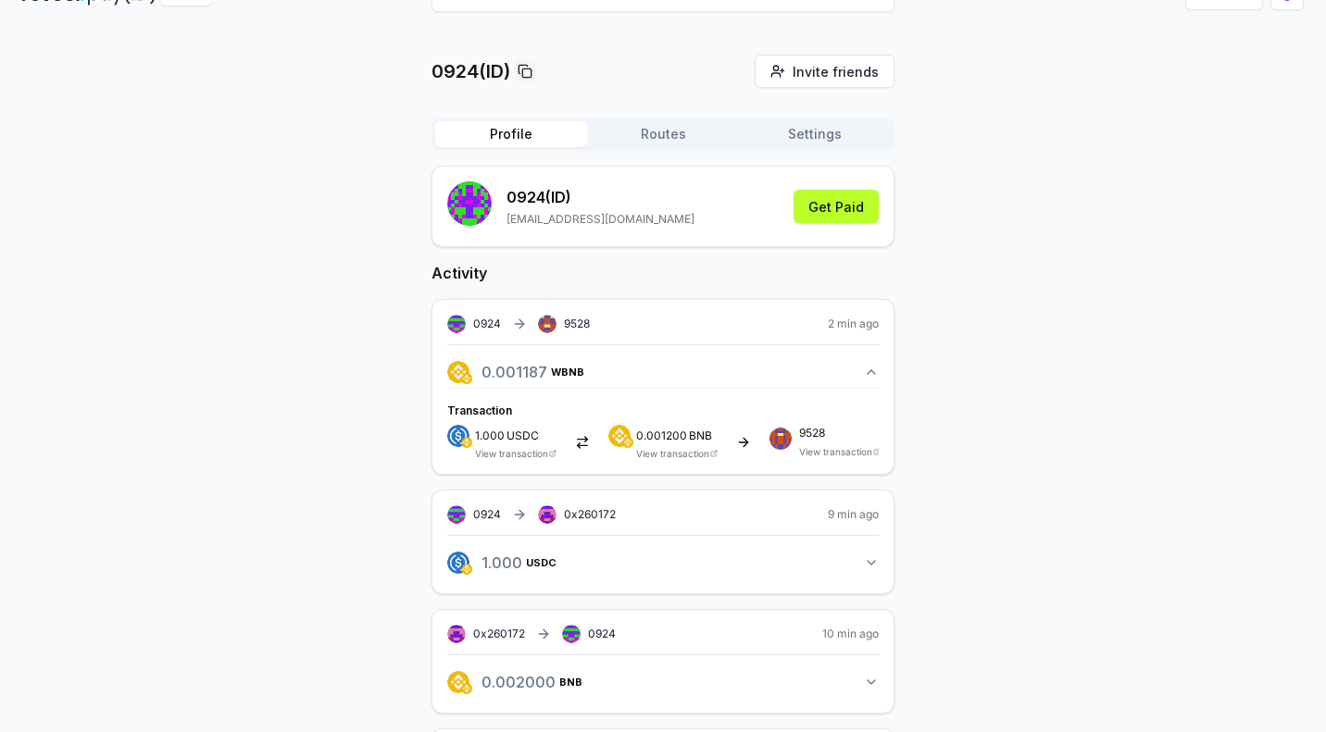
click at [864, 457] on link "View transaction" at bounding box center [835, 451] width 73 height 11
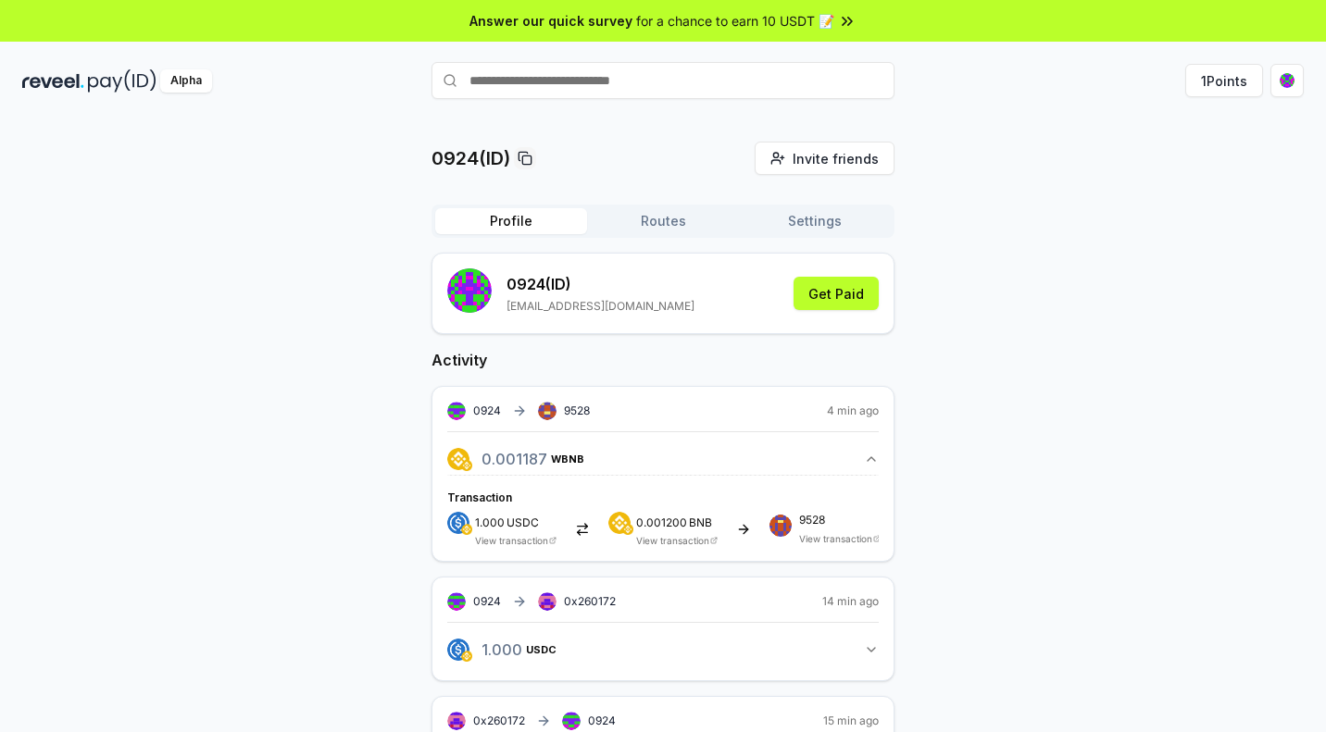
click at [656, 232] on button "Routes" at bounding box center [663, 221] width 152 height 26
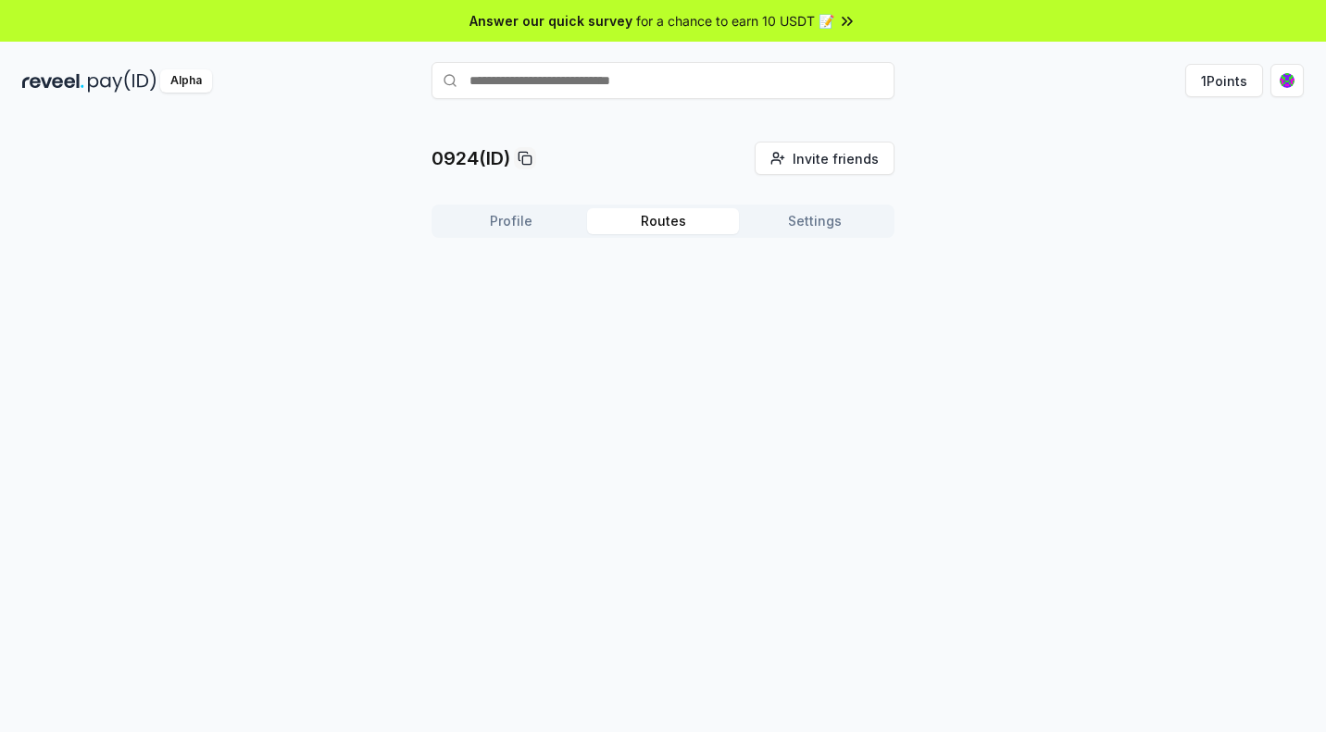
click at [816, 234] on button "Settings" at bounding box center [815, 221] width 152 height 26
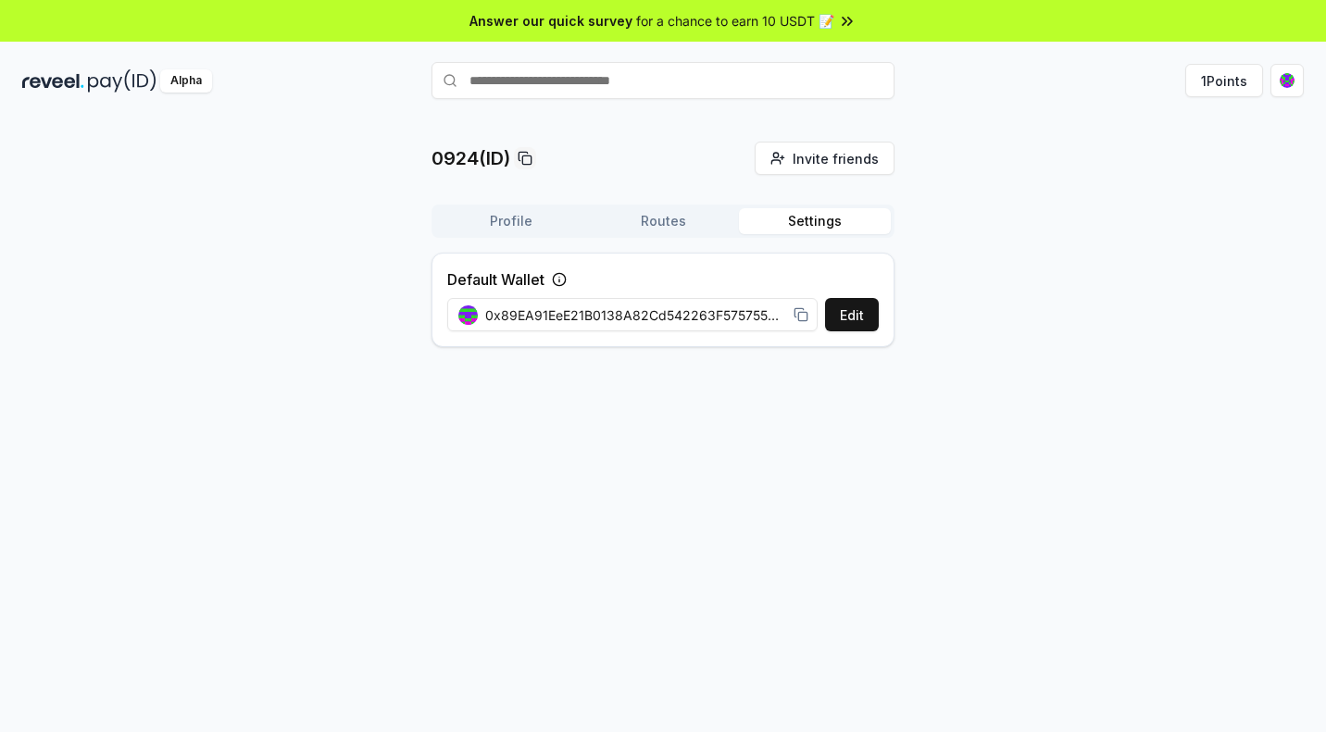
click at [539, 234] on button "Profile" at bounding box center [511, 221] width 152 height 26
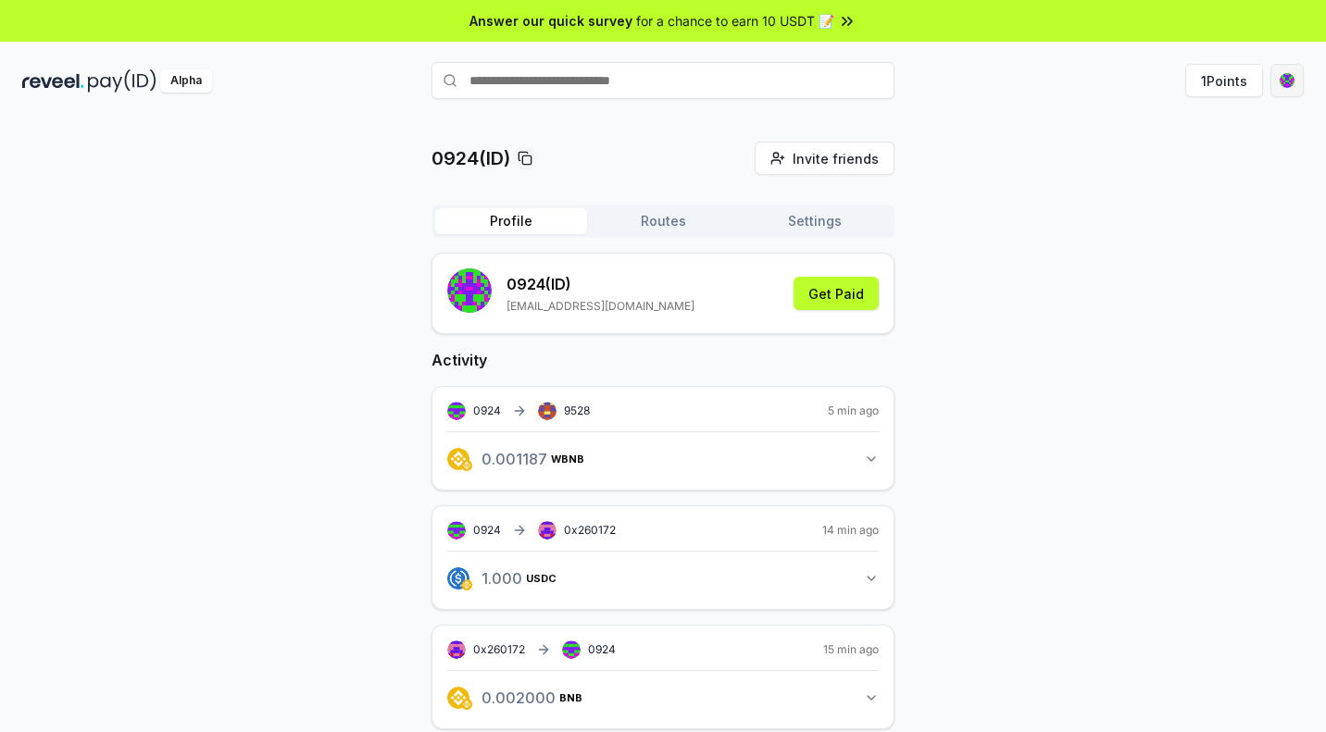
click at [1290, 88] on html "Answer our quick survey for a chance to earn 10 USDT 📝 Alpha 1 Points 0924(ID) …" at bounding box center [663, 366] width 1326 height 732
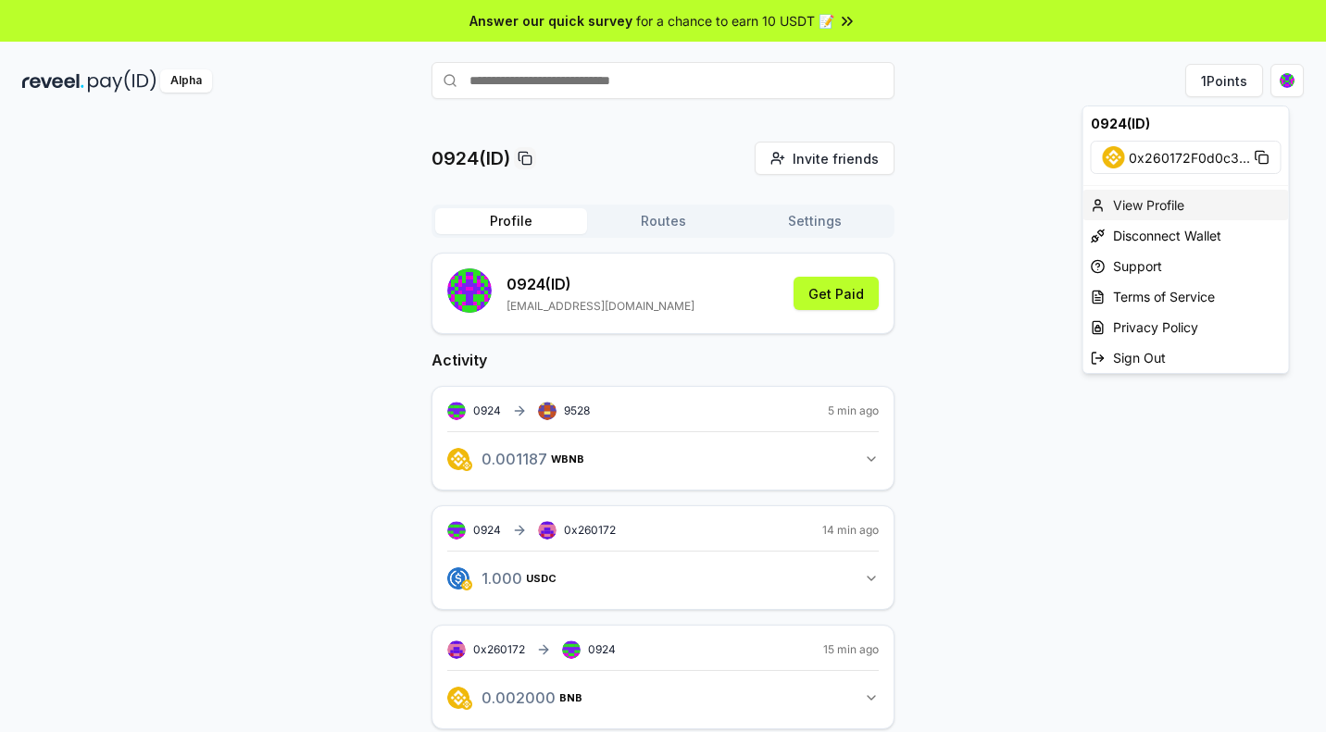
click at [1180, 206] on div "View Profile" at bounding box center [1186, 205] width 206 height 31
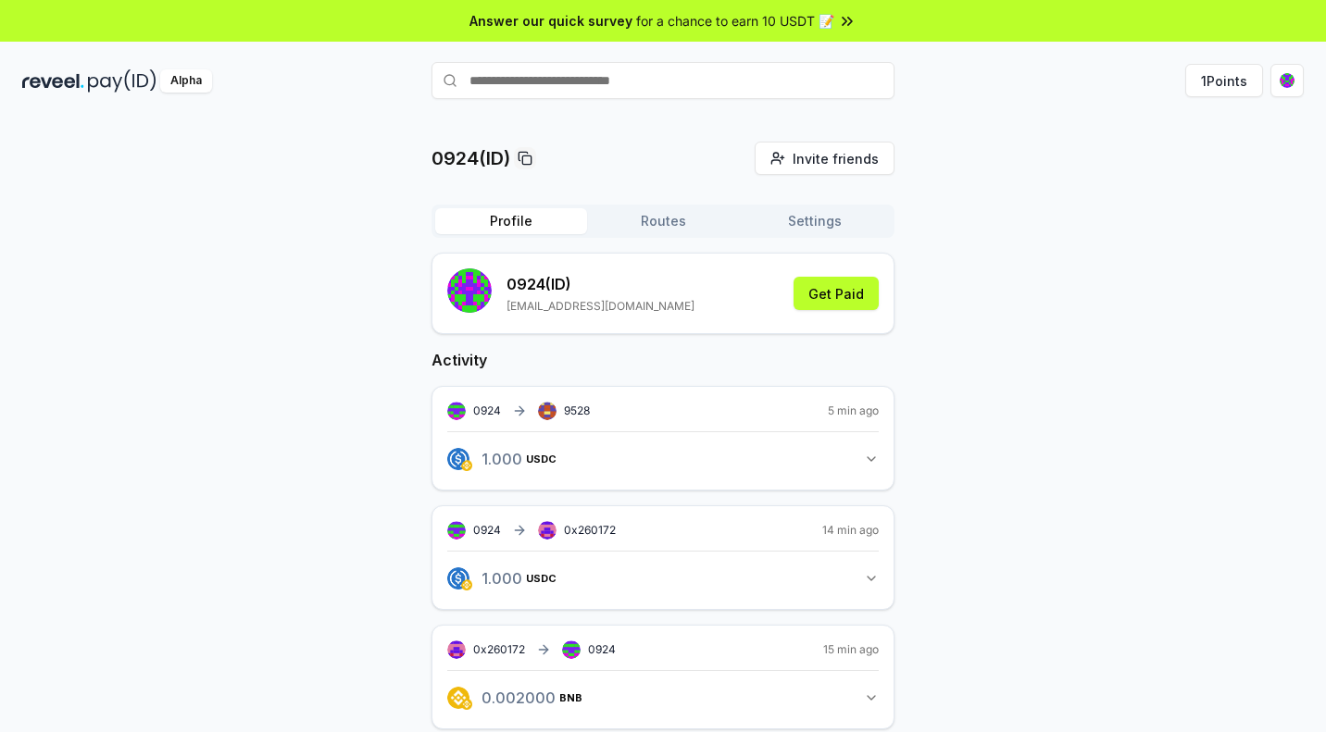
click at [787, 471] on button "1.000 USDC 1 USDC" at bounding box center [662, 458] width 431 height 31
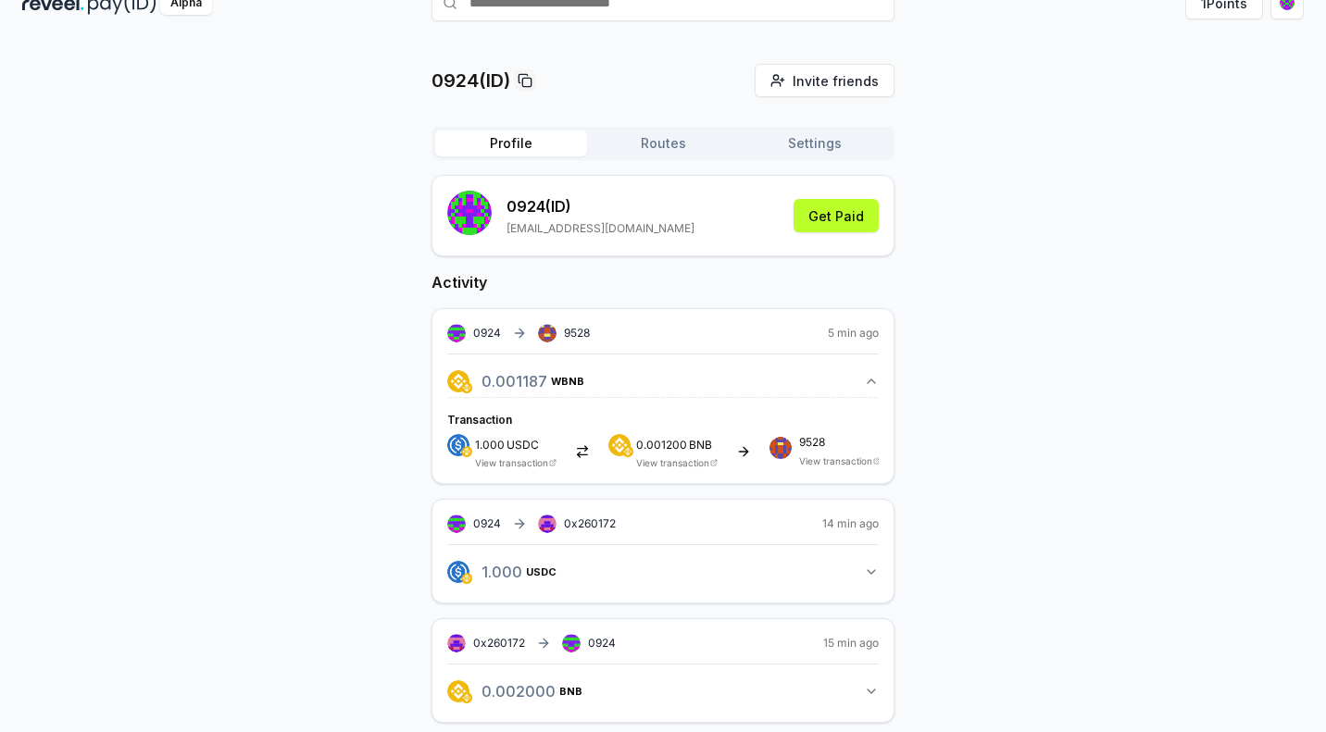
scroll to position [90, 0]
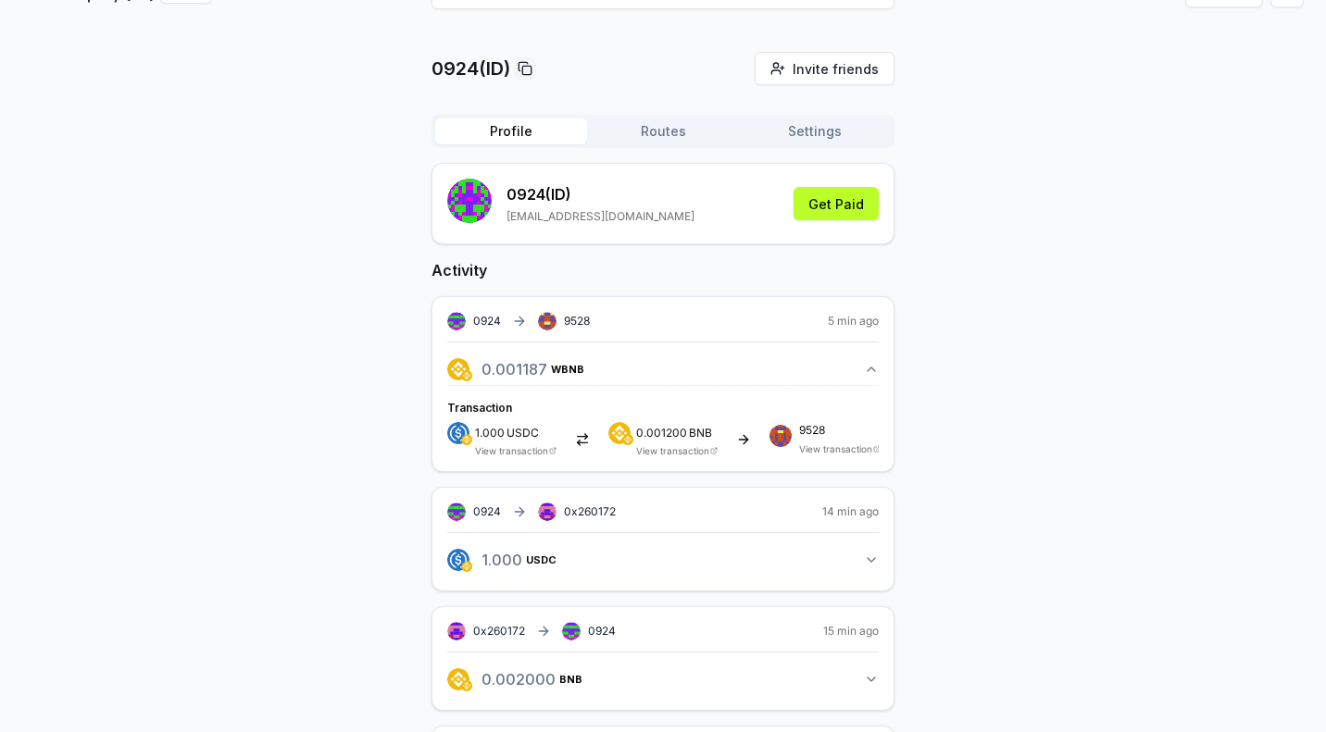
click at [548, 456] on link "View transaction" at bounding box center [511, 450] width 73 height 11
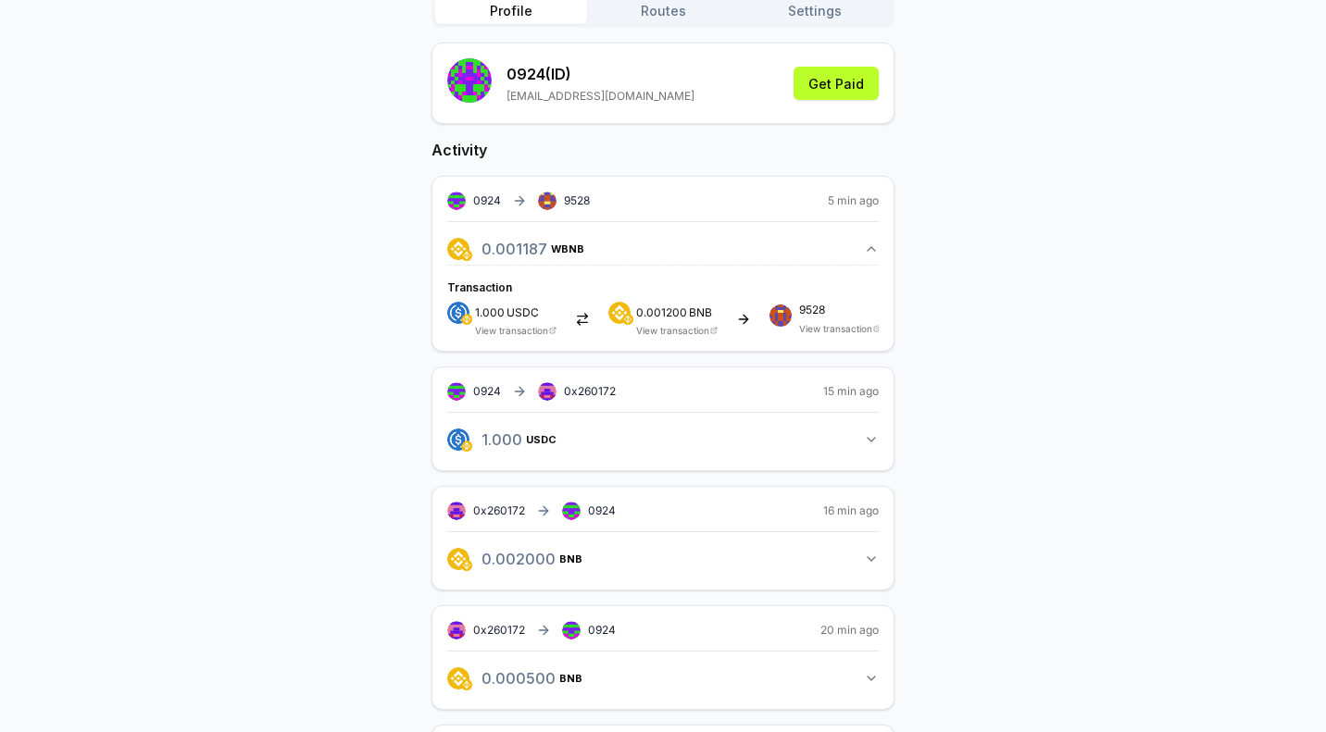
scroll to position [214, 0]
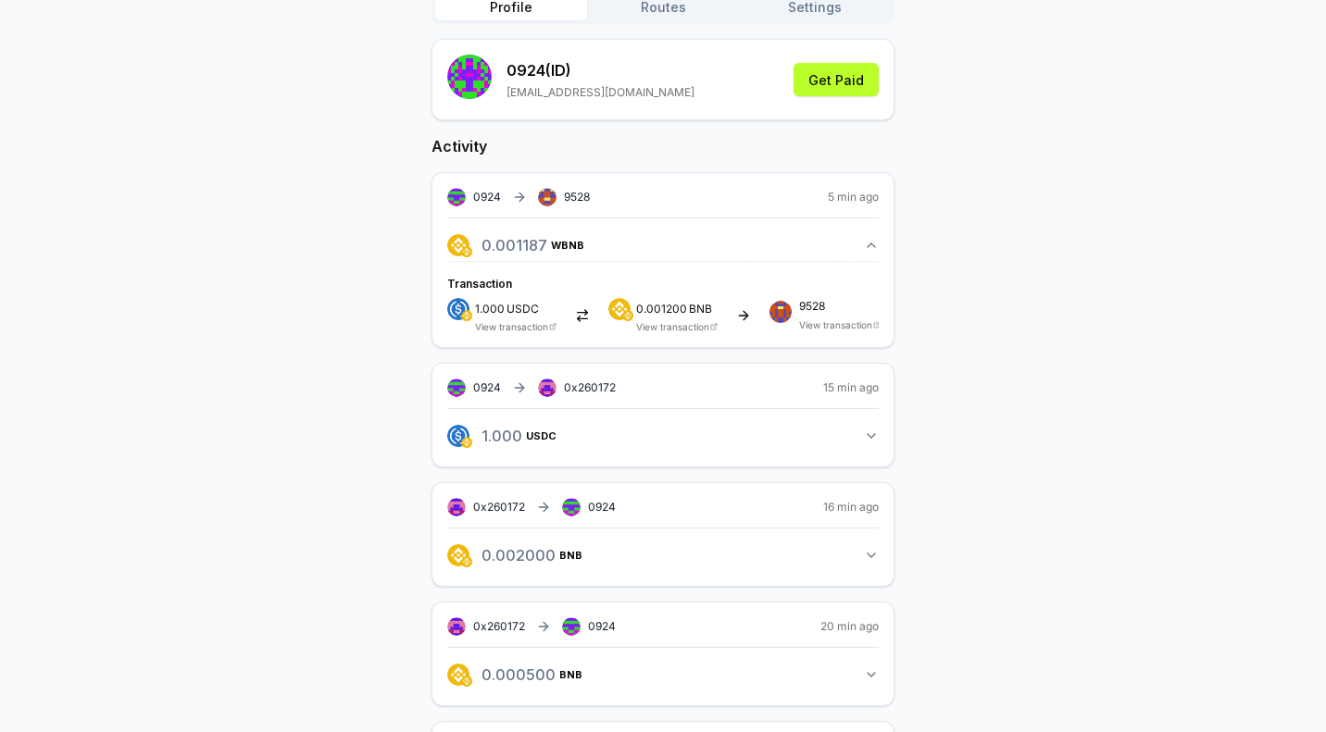
click at [868, 312] on span "9528" at bounding box center [839, 306] width 81 height 11
click at [869, 331] on link "View transaction" at bounding box center [835, 324] width 73 height 11
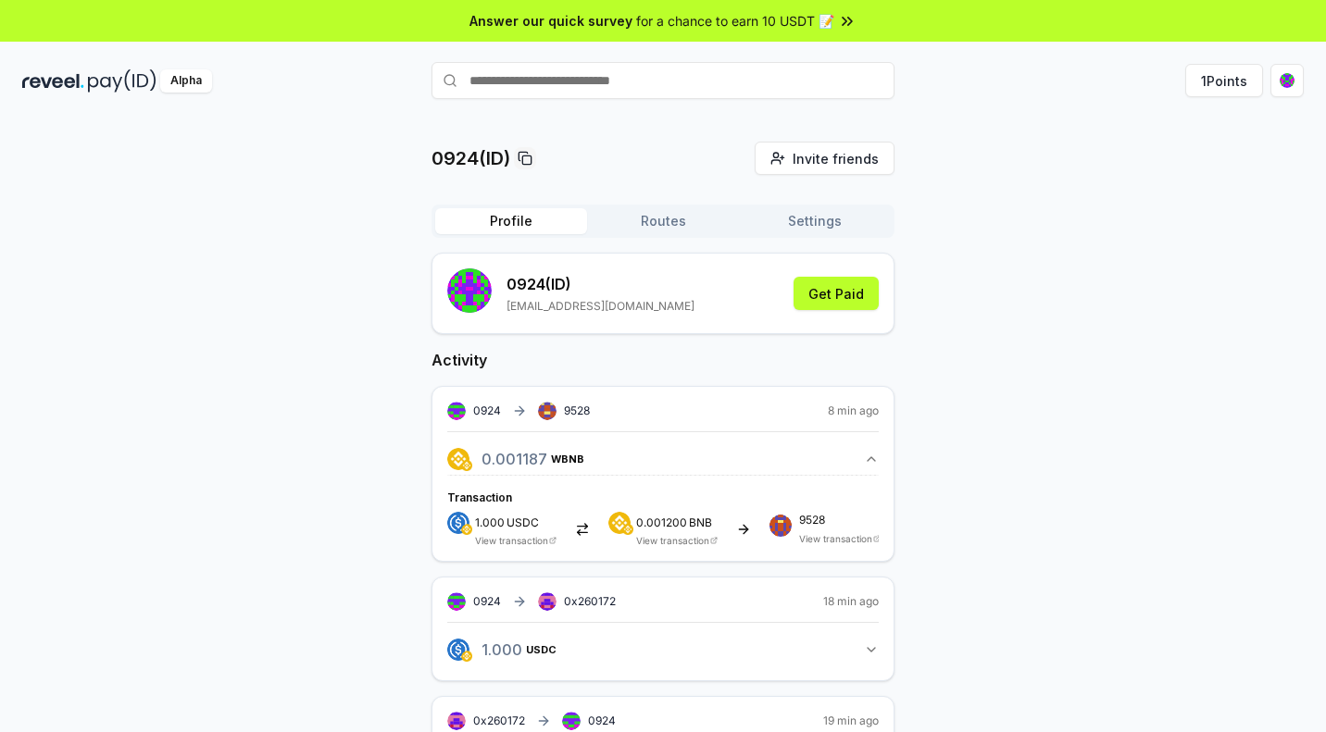
click at [659, 231] on button "Routes" at bounding box center [663, 221] width 152 height 26
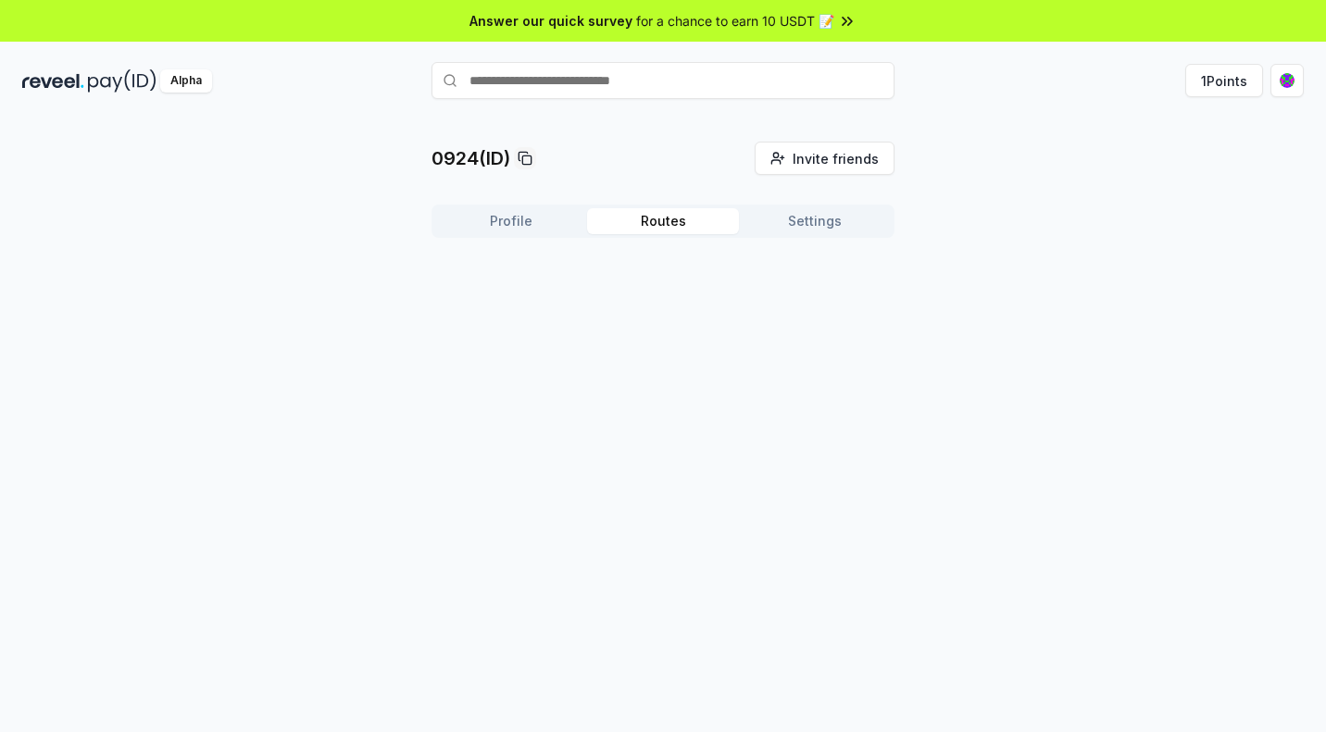
scroll to position [56, 0]
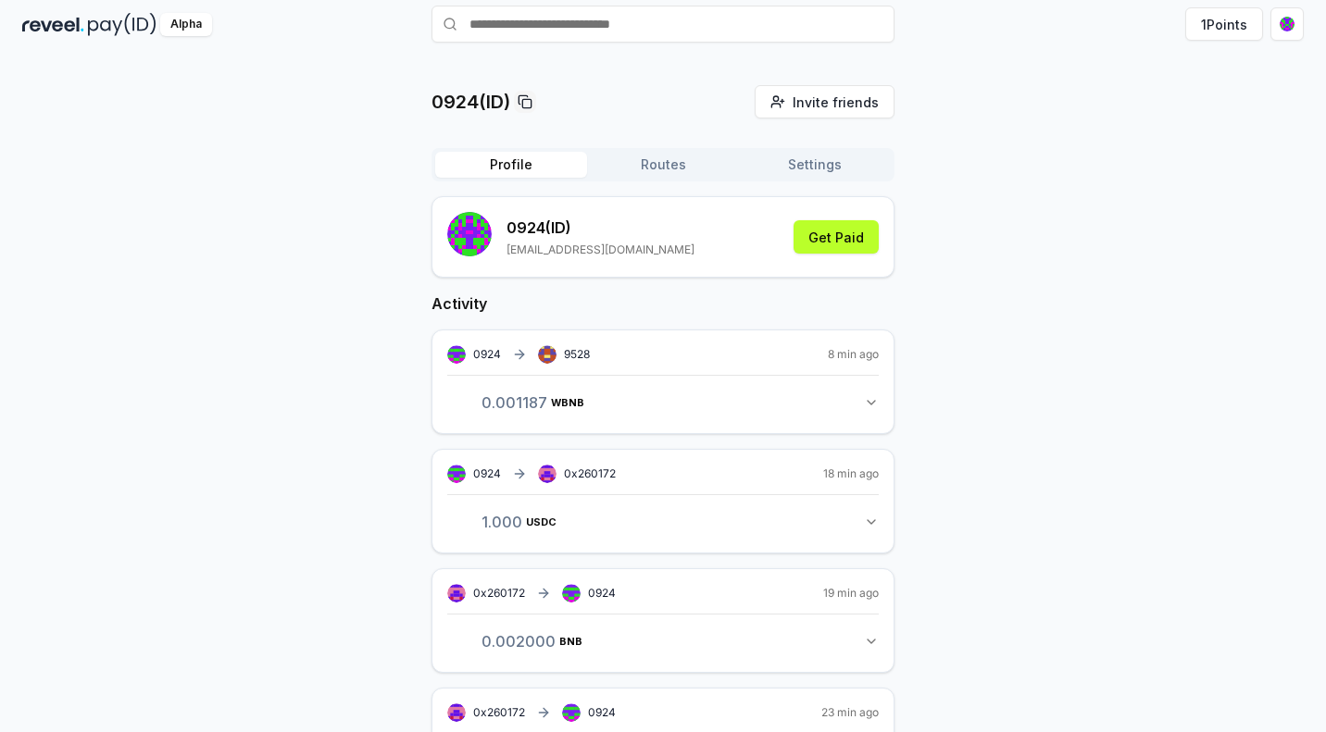
click at [512, 178] on button "Profile" at bounding box center [511, 165] width 152 height 26
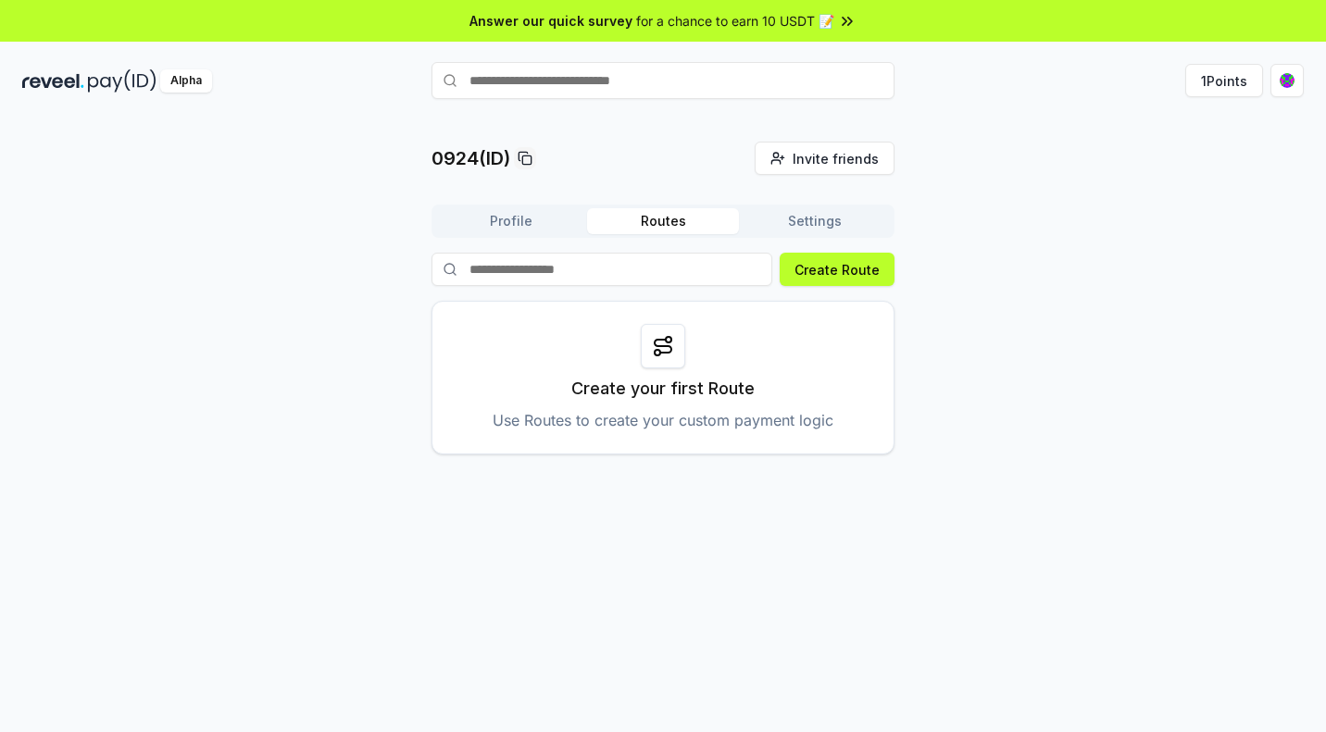
click at [506, 228] on button "Profile" at bounding box center [511, 221] width 152 height 26
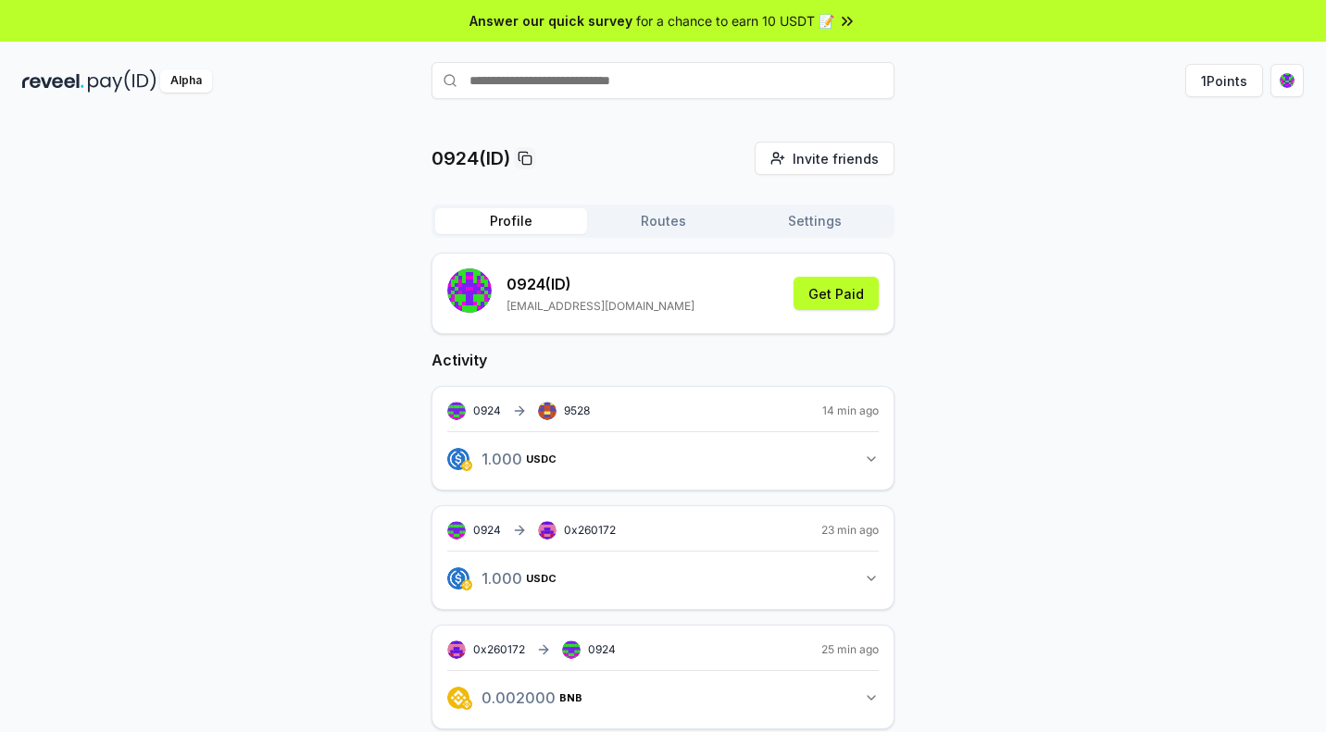
click at [984, 247] on div "0924(ID) Invite friends Invite Profile Routes Settings 0924 (ID) yuanhenhei@gma…" at bounding box center [662, 689] width 1281 height 1095
click at [1285, 85] on html "Answer our quick survey for a chance to earn 10 USDT 📝 Alpha 1 Points 0924(ID) …" at bounding box center [663, 366] width 1326 height 732
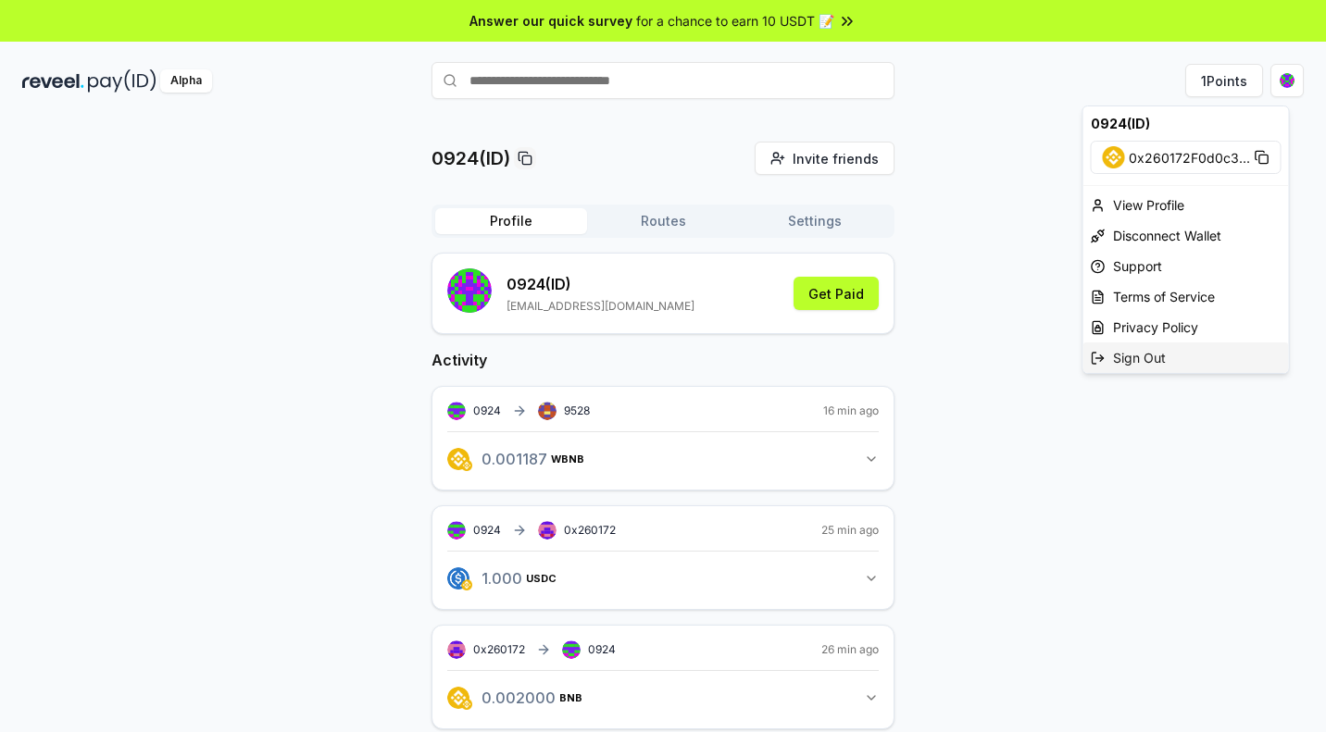
click at [1149, 373] on div "Sign Out" at bounding box center [1186, 358] width 206 height 31
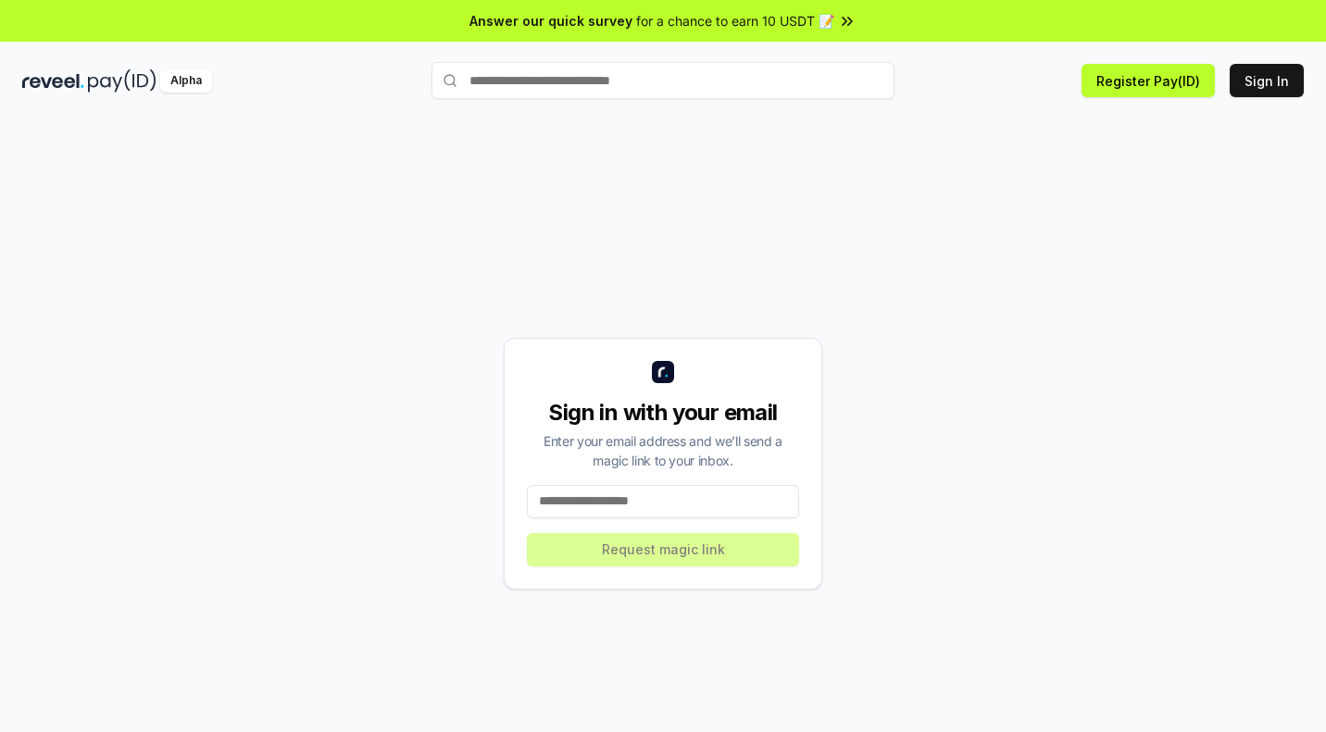
click at [677, 518] on input at bounding box center [663, 501] width 272 height 33
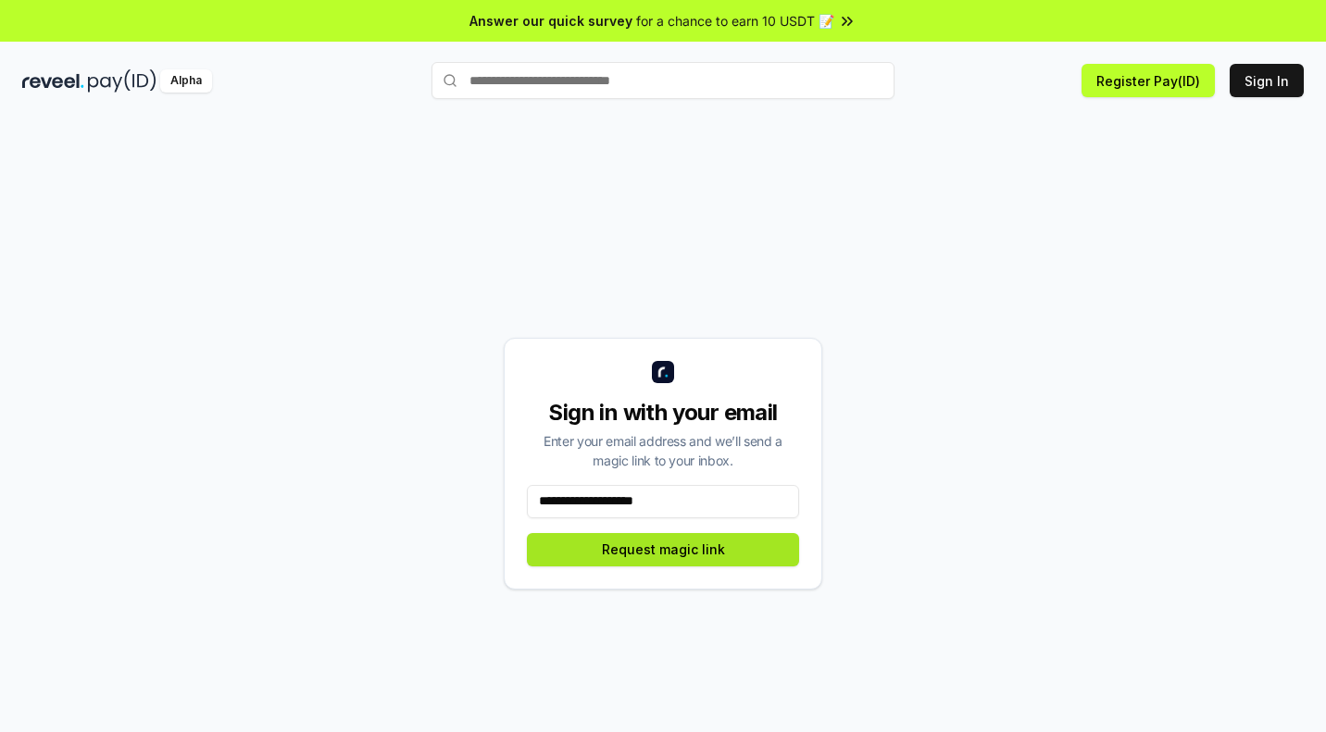
type input "**********"
click at [667, 556] on button "Request magic link" at bounding box center [663, 549] width 272 height 33
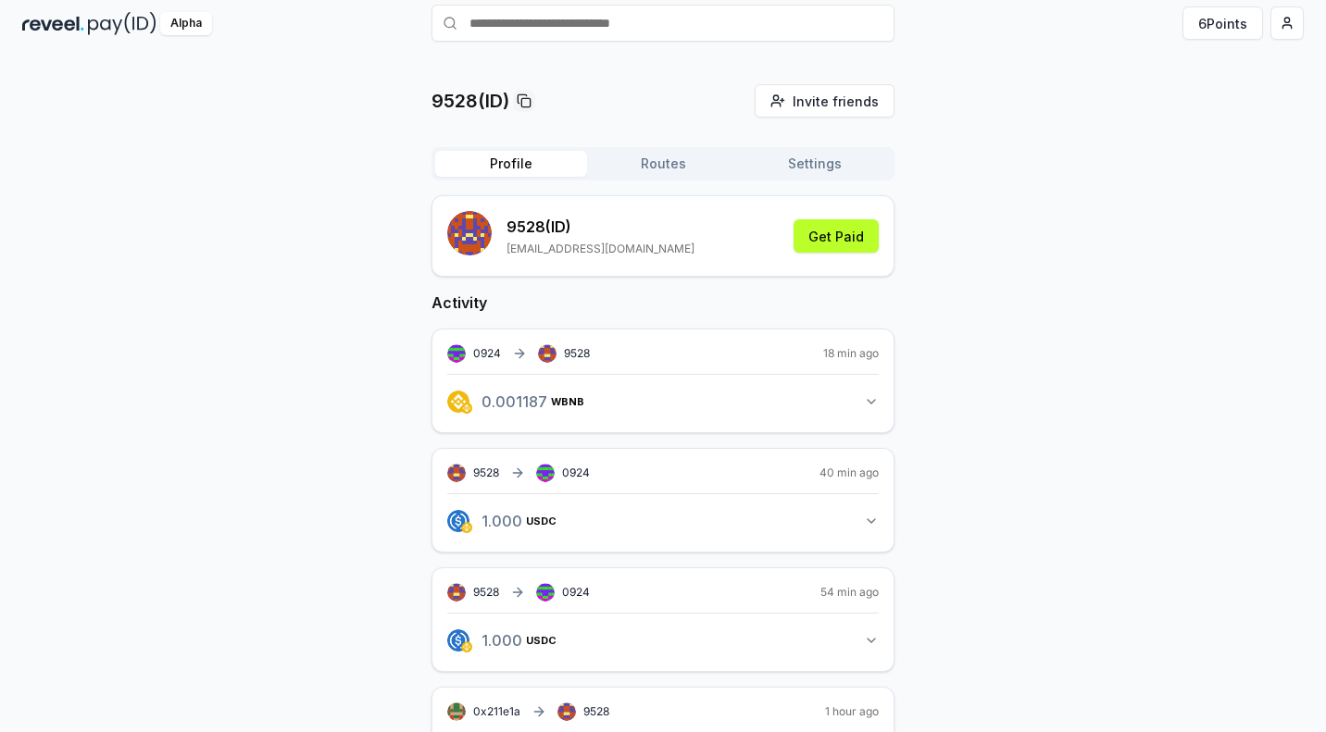
scroll to position [62, 0]
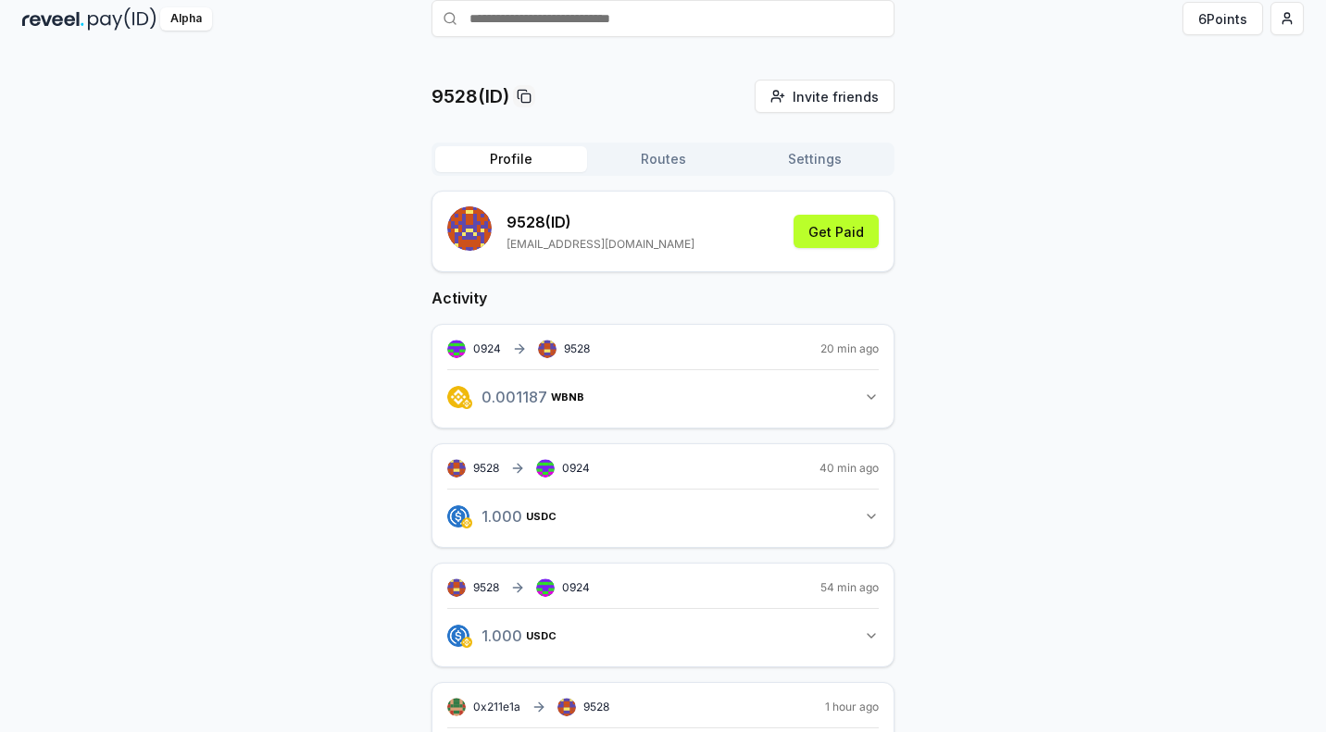
click at [697, 169] on button "Routes" at bounding box center [663, 159] width 152 height 26
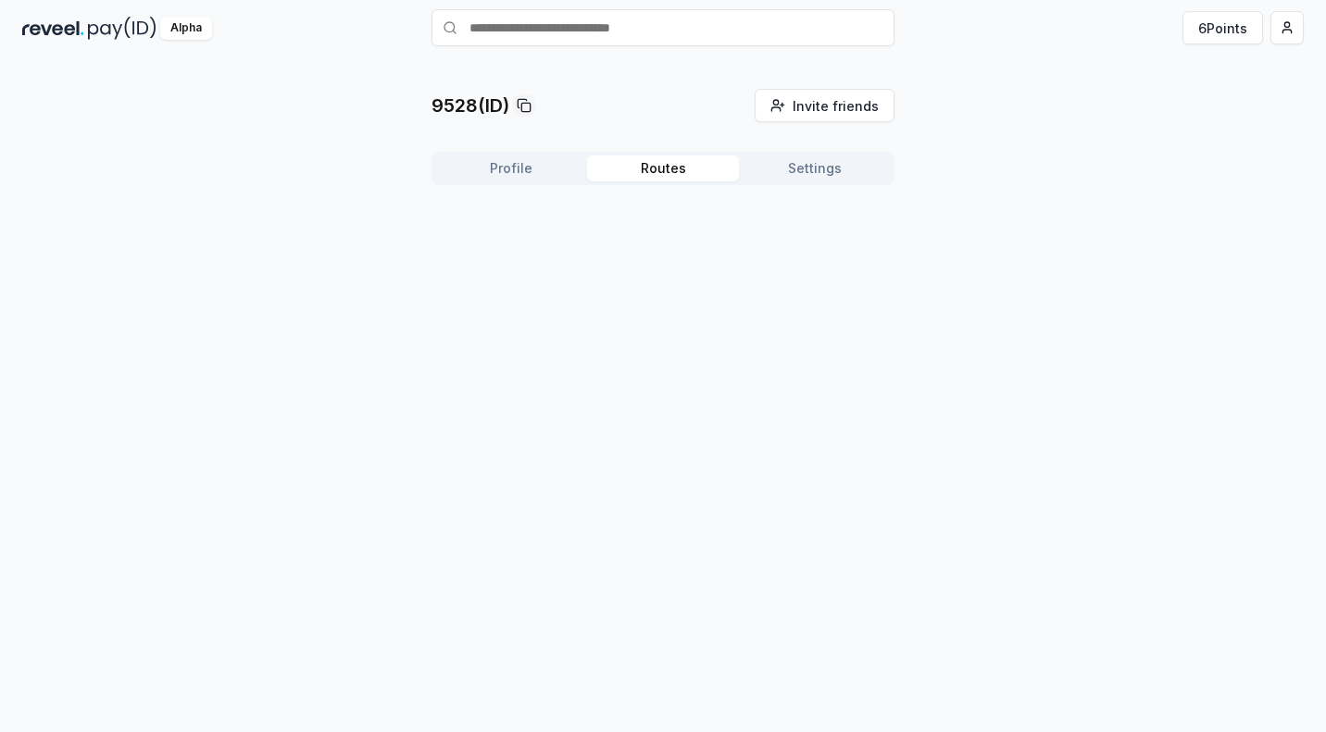
scroll to position [56, 0]
